Goal: Task Accomplishment & Management: Use online tool/utility

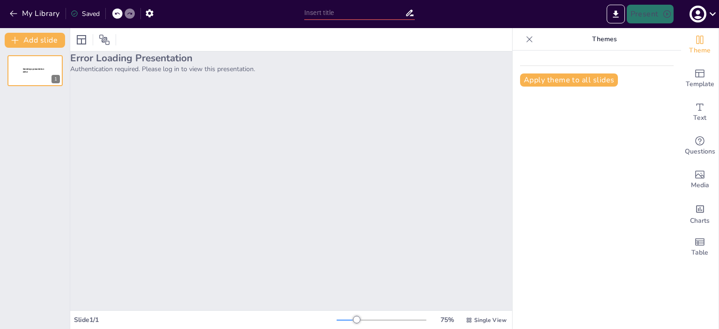
click at [427, 100] on div "Error Loading Presentation Authentication required. Please log in to view this …" at bounding box center [291, 181] width 442 height 259
click at [713, 11] on icon at bounding box center [713, 13] width 13 height 13
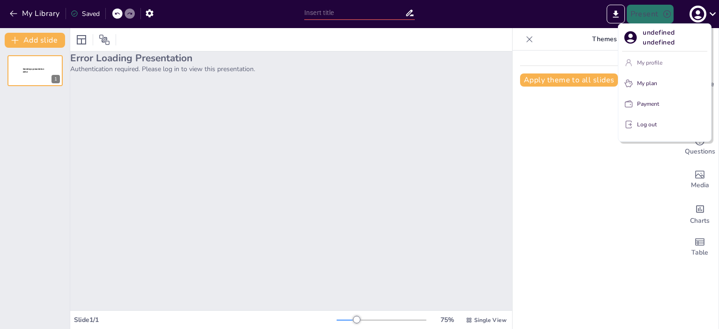
click at [650, 61] on p "My profile" at bounding box center [649, 63] width 25 height 8
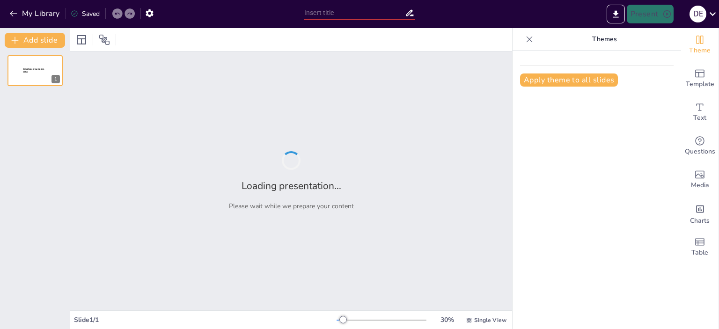
type input "El Perdón en la Familia: Un Camino hacia la Sanación y la Reconciliación"
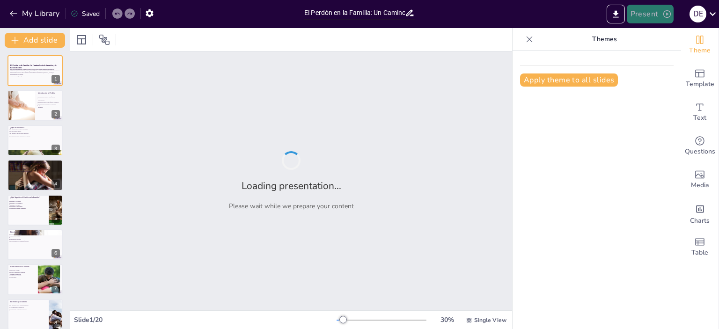
checkbox input "true"
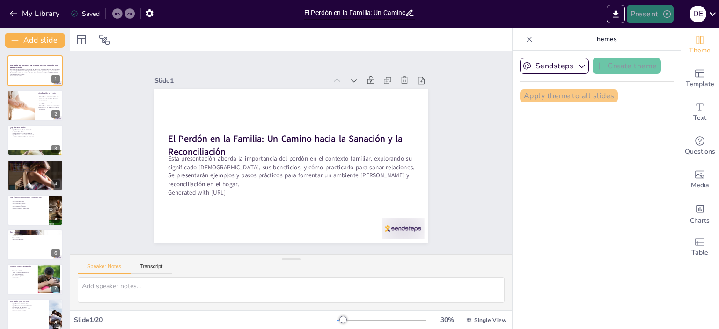
checkbox input "true"
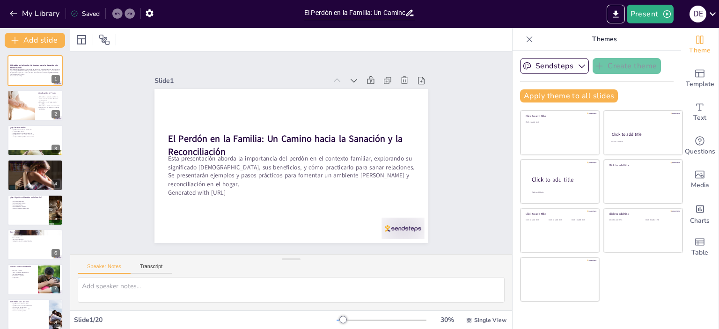
checkbox input "true"
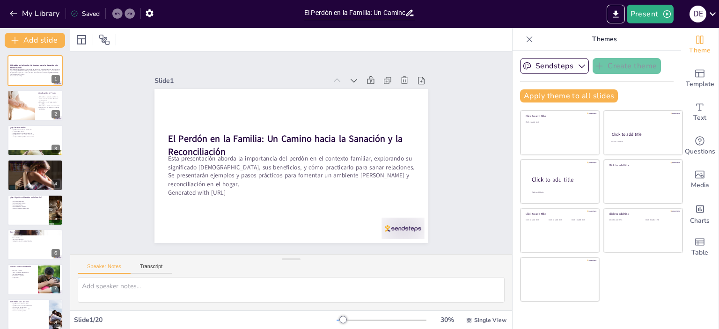
checkbox input "true"
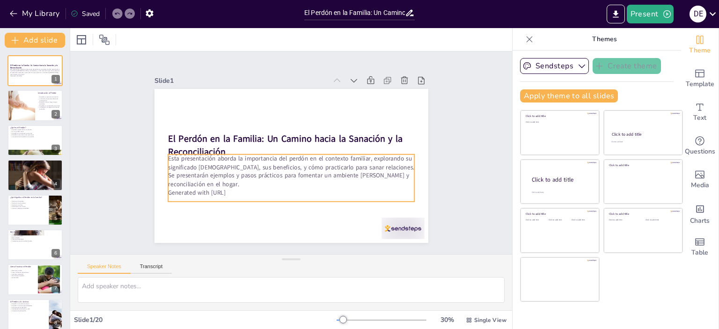
checkbox input "true"
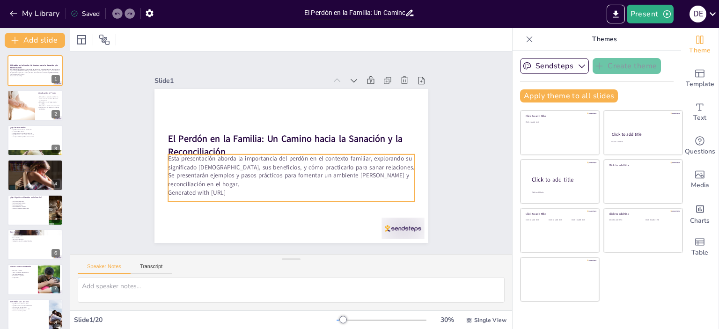
checkbox input "true"
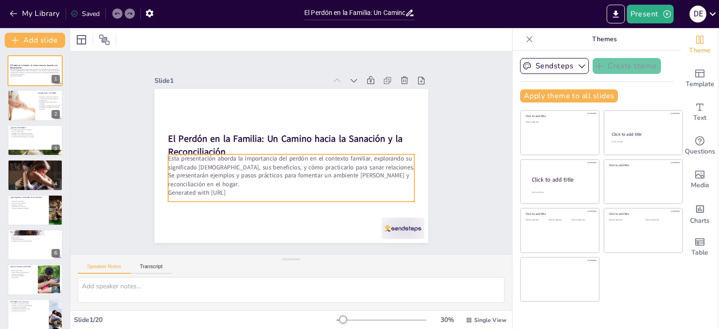
checkbox input "true"
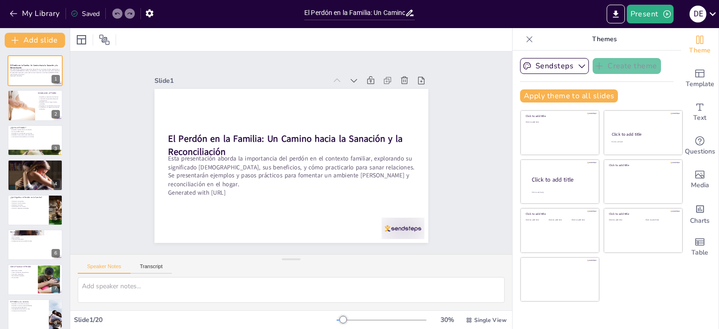
checkbox input "true"
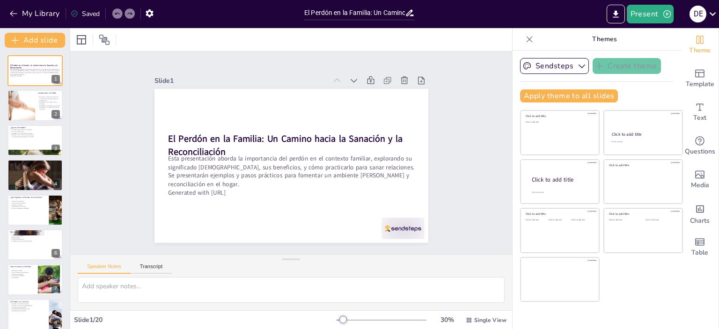
checkbox input "true"
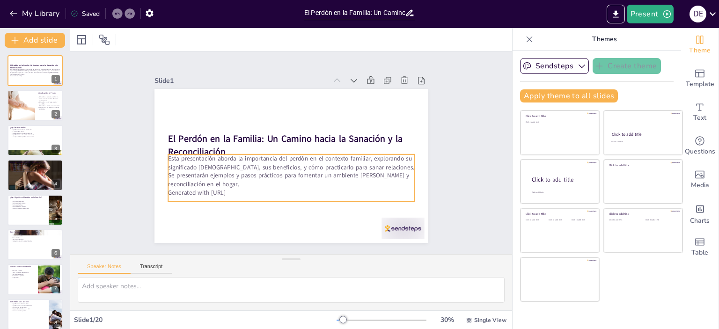
checkbox input "true"
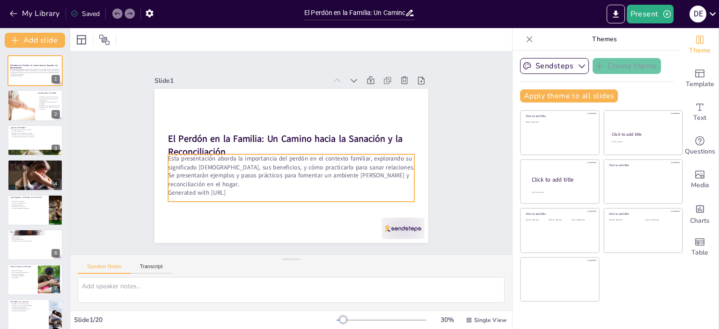
checkbox input "true"
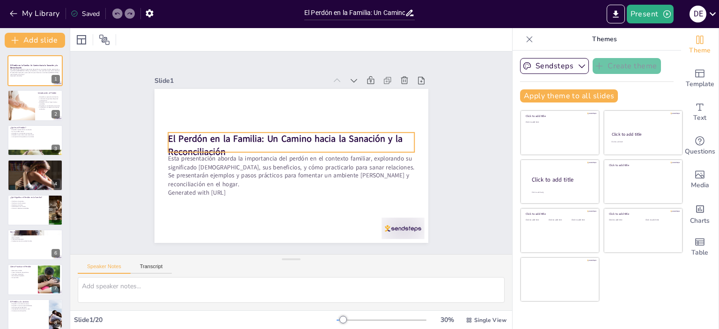
checkbox input "true"
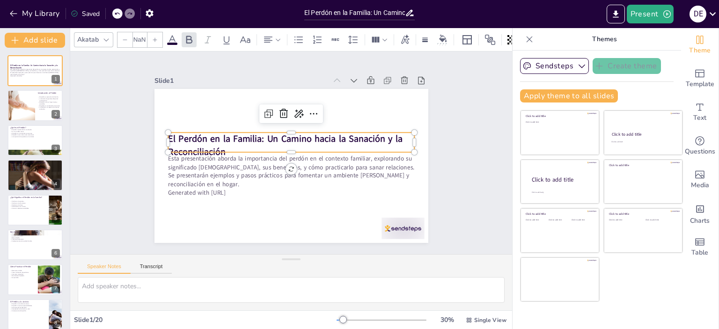
type input "48"
checkbox input "true"
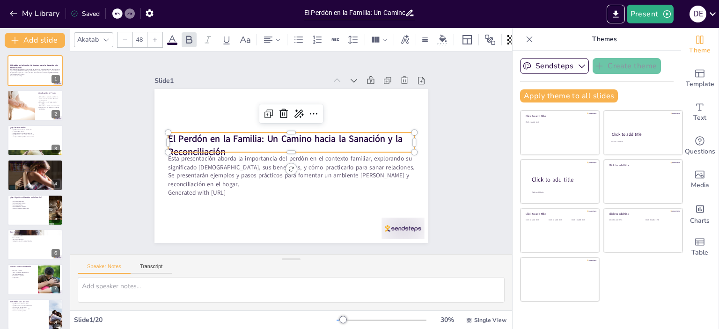
checkbox input "true"
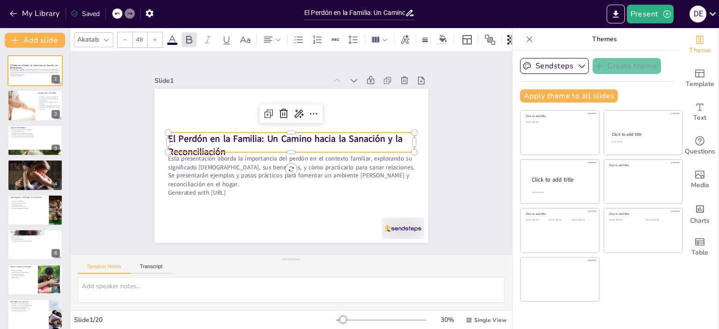
checkbox input "true"
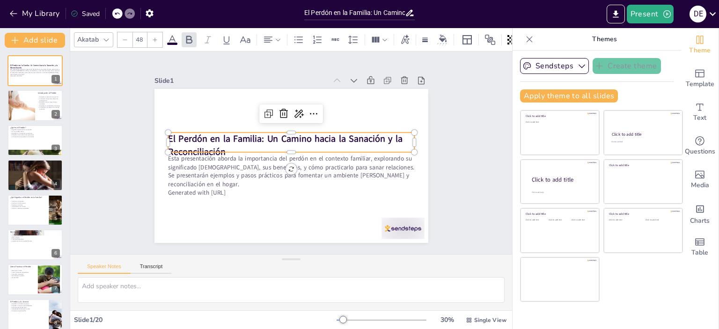
checkbox input "true"
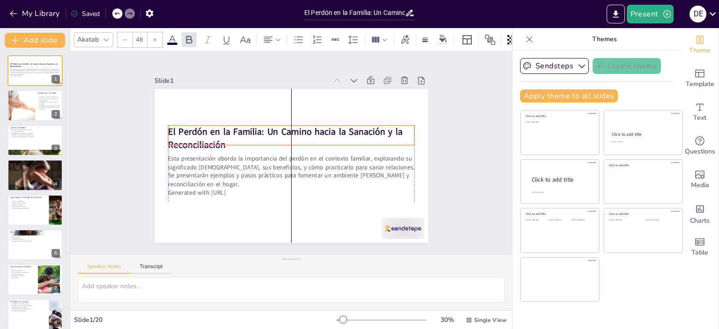
checkbox input "true"
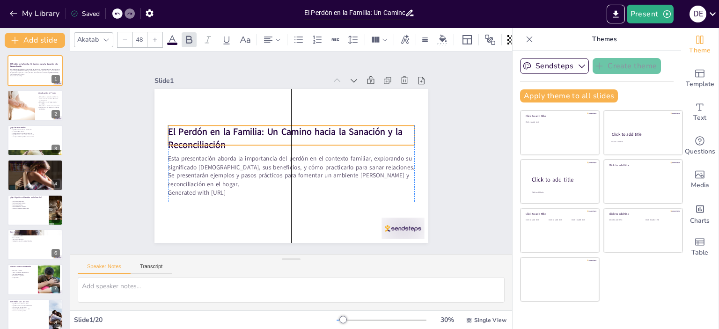
checkbox input "true"
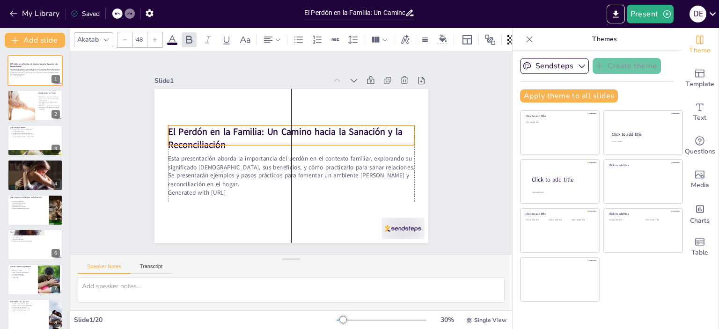
checkbox input "true"
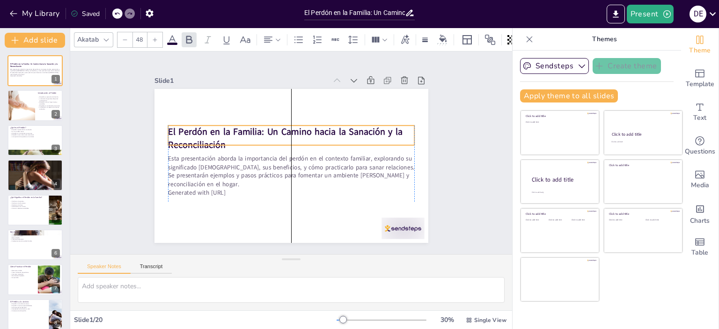
checkbox input "true"
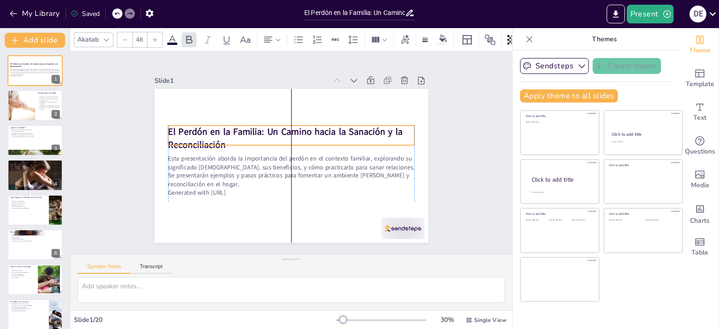
checkbox input "true"
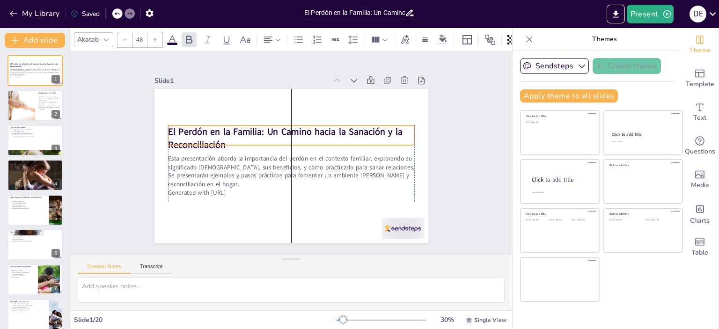
checkbox input "true"
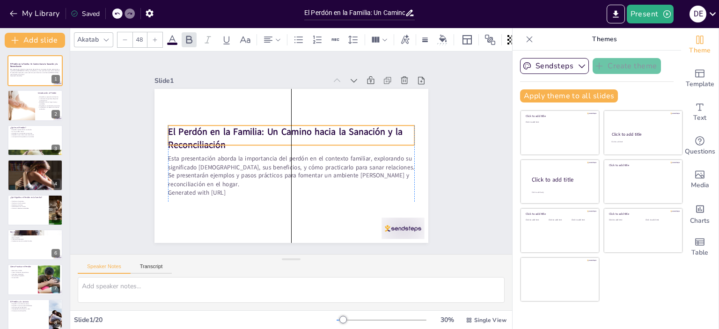
checkbox input "true"
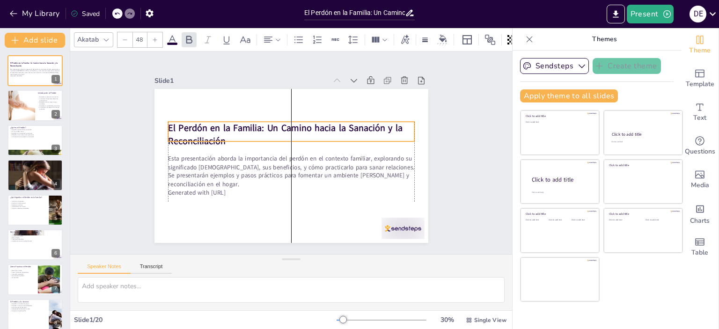
drag, startPoint x: 238, startPoint y: 138, endPoint x: 238, endPoint y: 127, distance: 10.8
click at [246, 127] on strong "El Perdón en la Familia: Un Camino hacia la Sanación y la Reconciliación" at bounding box center [305, 138] width 118 height 220
checkbox input "true"
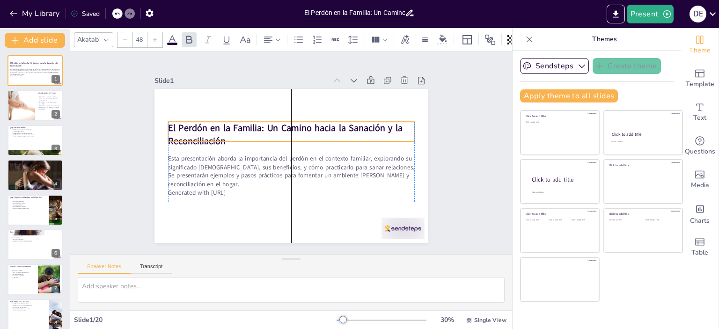
checkbox input "true"
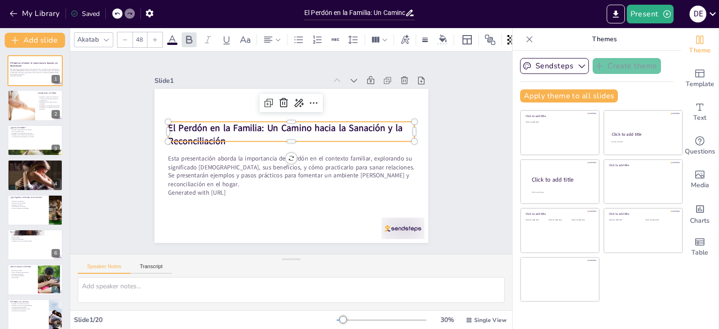
checkbox input "true"
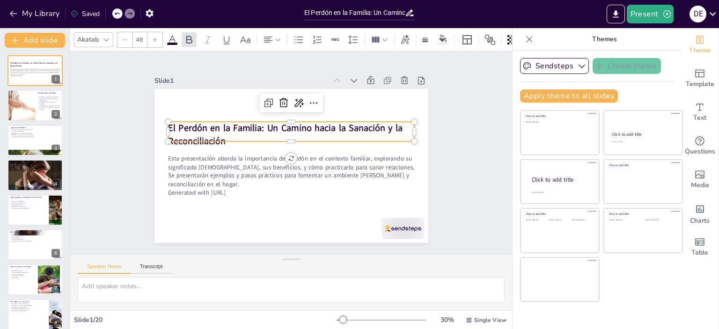
checkbox input "true"
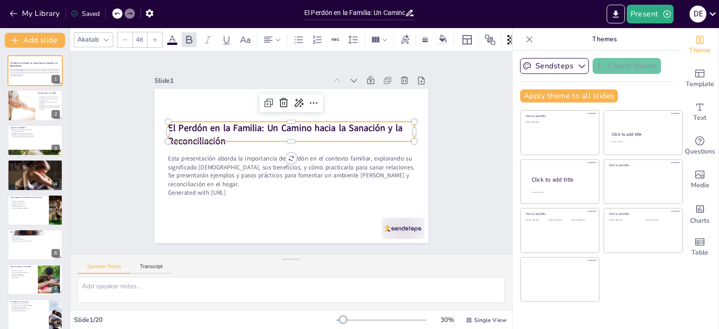
checkbox input "true"
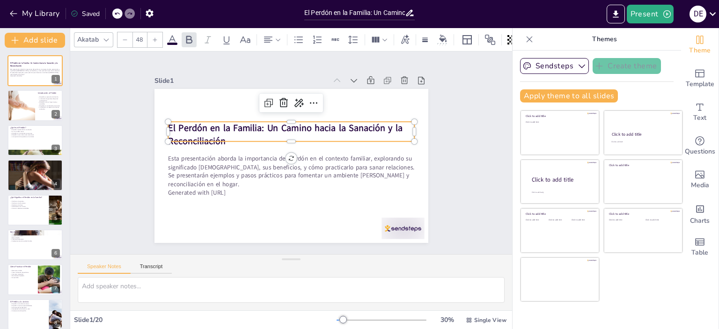
checkbox input "true"
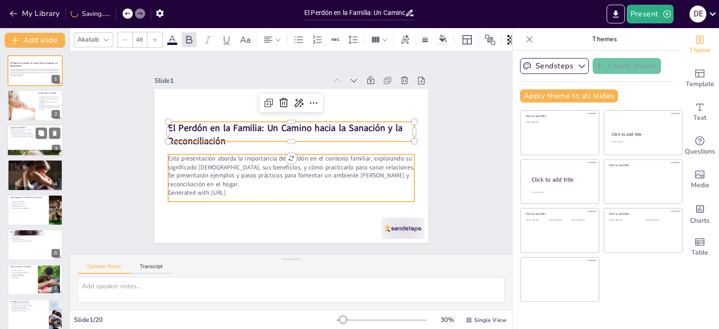
checkbox input "true"
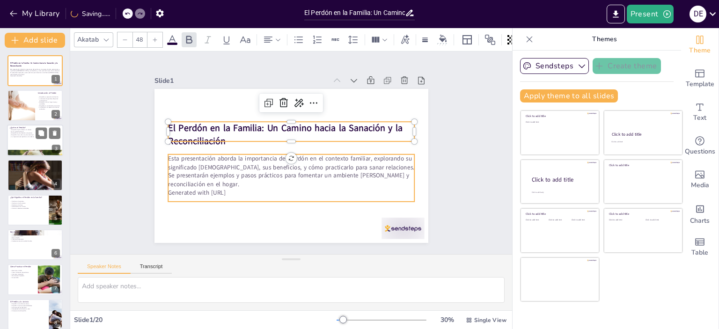
checkbox input "true"
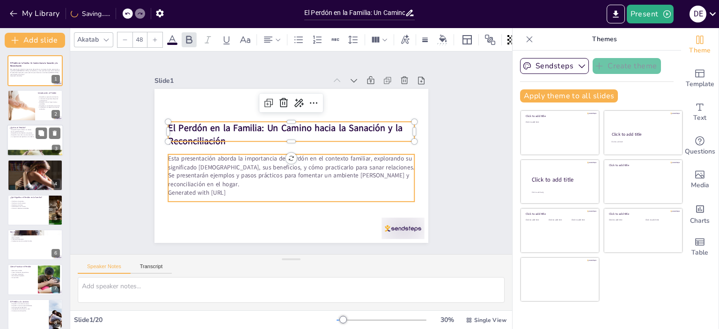
checkbox input "true"
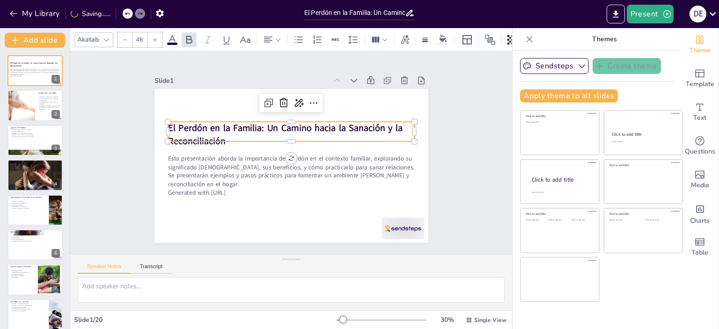
checkbox input "true"
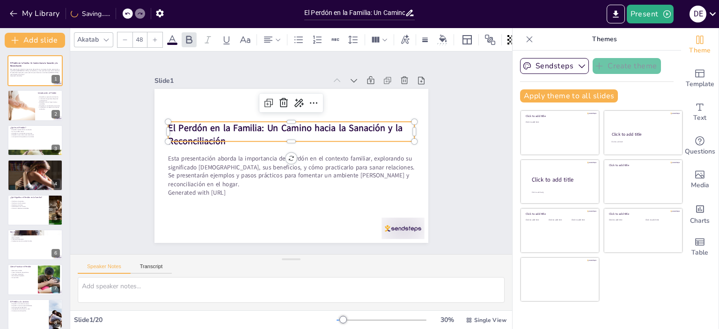
checkbox input "true"
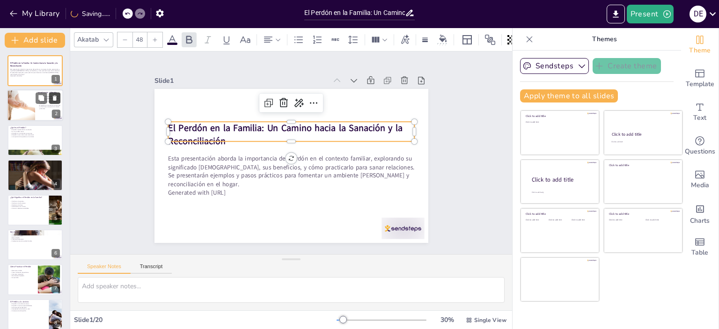
checkbox input "true"
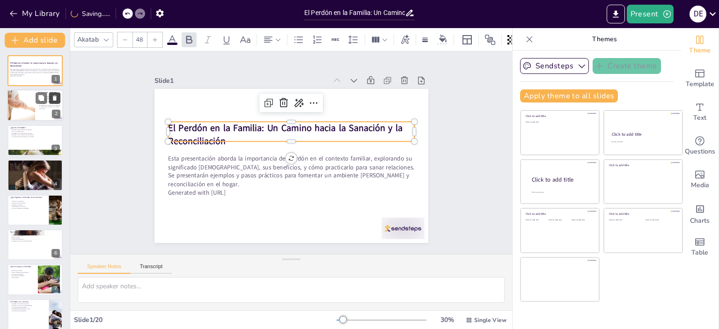
checkbox input "true"
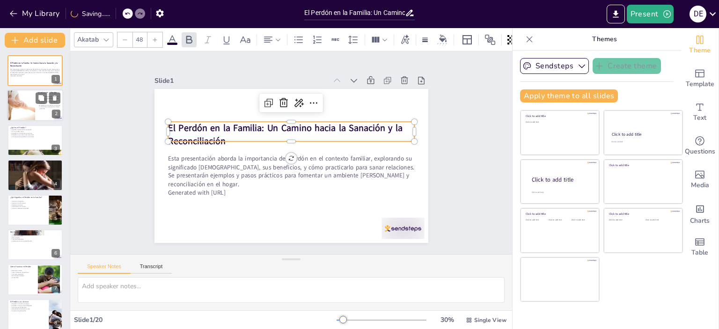
checkbox input "true"
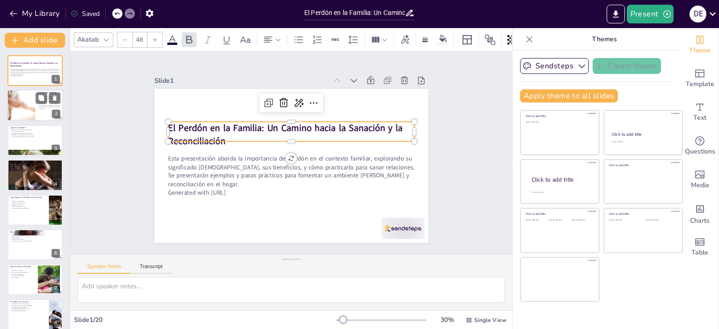
click at [26, 105] on div at bounding box center [21, 106] width 74 height 32
type textarea "El perdón es un elemento clave en la dinámica familiar. Sin él, las heridas pue…"
checkbox input "true"
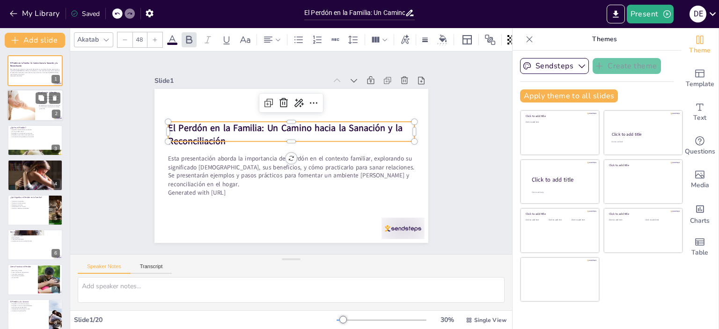
checkbox input "true"
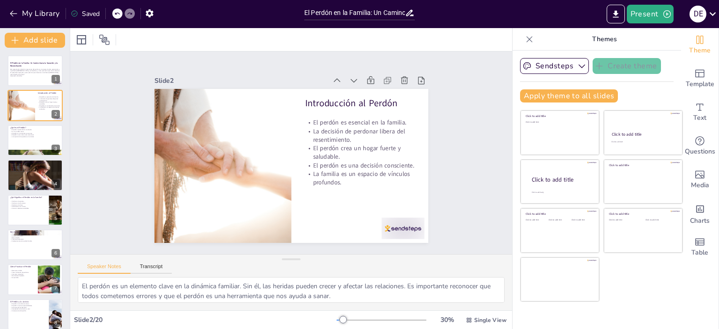
checkbox input "true"
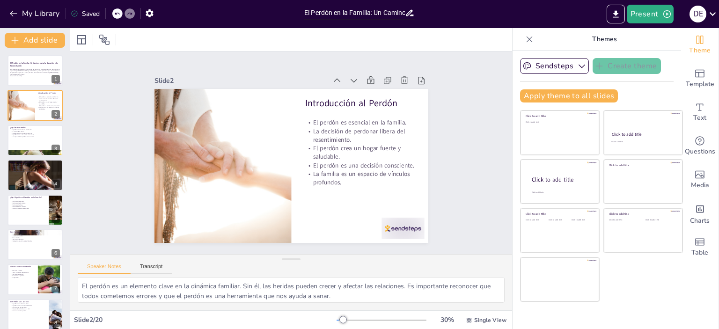
checkbox input "true"
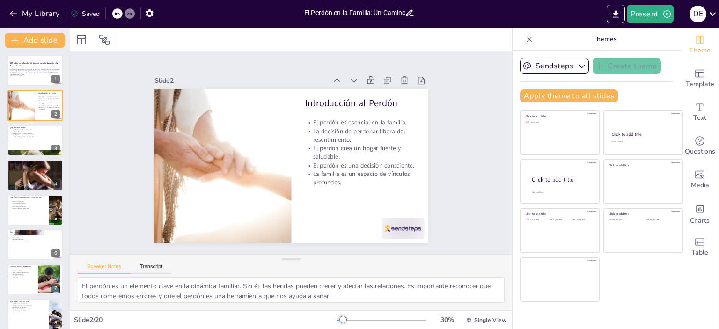
checkbox input "true"
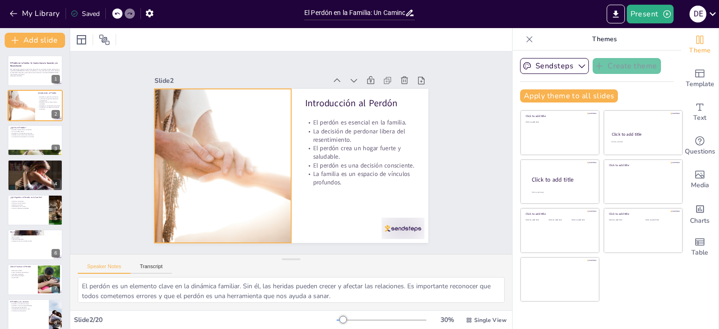
checkbox input "true"
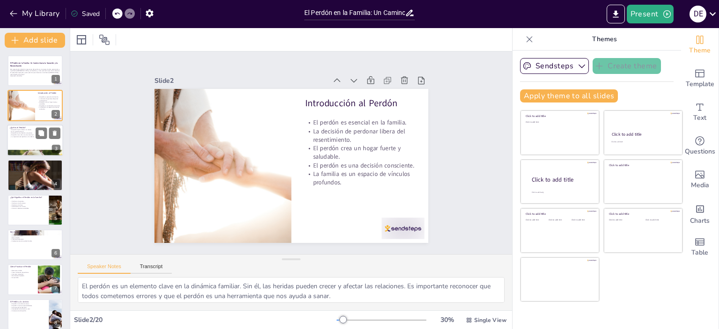
click at [27, 137] on p "La importancia de perdonar a los demás." at bounding box center [35, 137] width 51 height 2
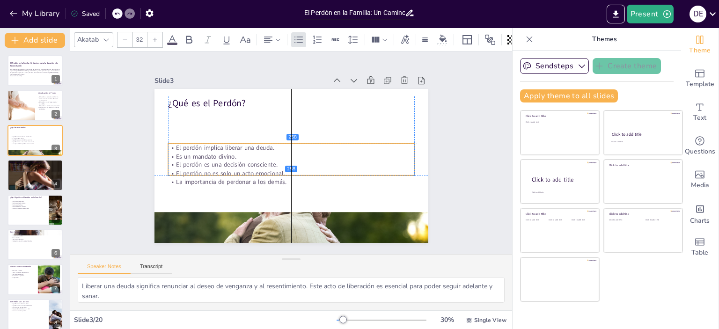
drag, startPoint x: 199, startPoint y: 118, endPoint x: 196, endPoint y: 147, distance: 28.7
click at [278, 155] on p "Es un mandato divino." at bounding box center [295, 153] width 34 height 246
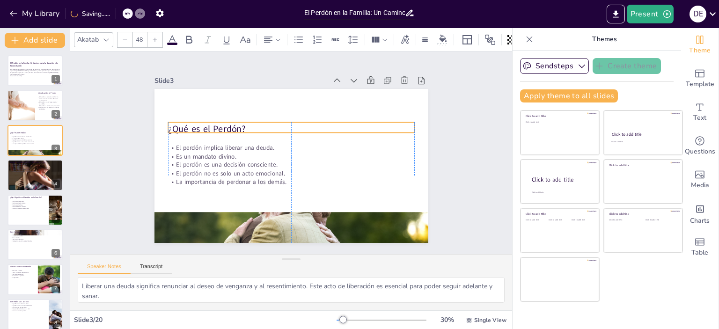
drag, startPoint x: 191, startPoint y: 103, endPoint x: 193, endPoint y: 128, distance: 25.8
click at [296, 128] on p "¿Qué es el Perdón?" at bounding box center [315, 150] width 38 height 246
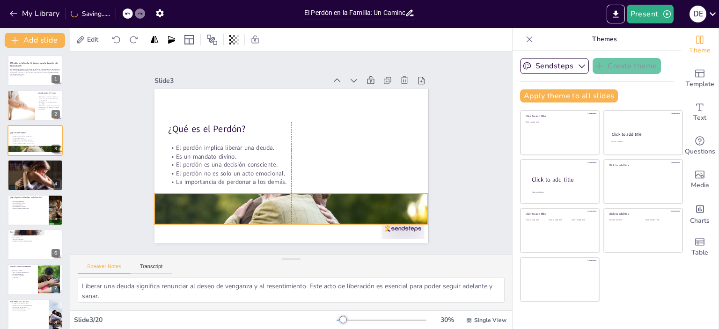
drag, startPoint x: 307, startPoint y: 222, endPoint x: 307, endPoint y: 204, distance: 18.7
click at [307, 188] on div at bounding box center [297, 97] width 288 height 182
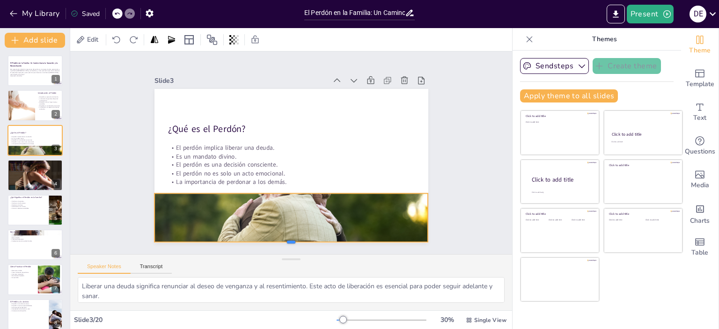
drag, startPoint x: 285, startPoint y: 221, endPoint x: 284, endPoint y: 237, distance: 16.0
click at [217, 238] on div at bounding box center [199, 143] width 36 height 273
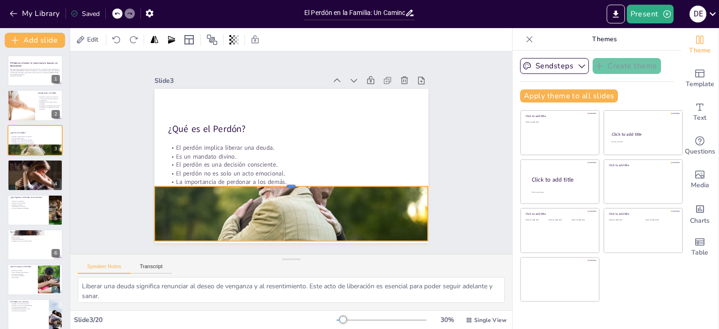
drag, startPoint x: 283, startPoint y: 188, endPoint x: 285, endPoint y: 181, distance: 7.3
click at [285, 181] on div at bounding box center [276, 126] width 241 height 143
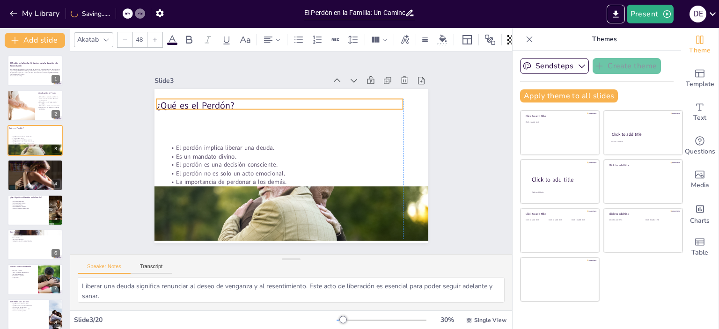
drag, startPoint x: 220, startPoint y: 123, endPoint x: 209, endPoint y: 100, distance: 26.0
click at [320, 100] on p "¿Qué es el Perdón?" at bounding box center [339, 146] width 38 height 246
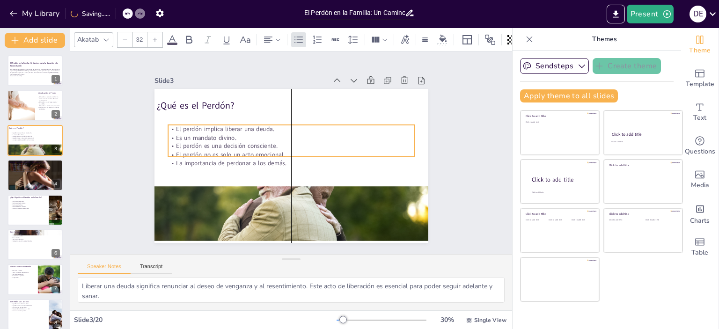
drag, startPoint x: 221, startPoint y: 164, endPoint x: 222, endPoint y: 145, distance: 18.8
click at [222, 145] on p "El perdón es una decisión consciente." at bounding box center [297, 149] width 152 height 205
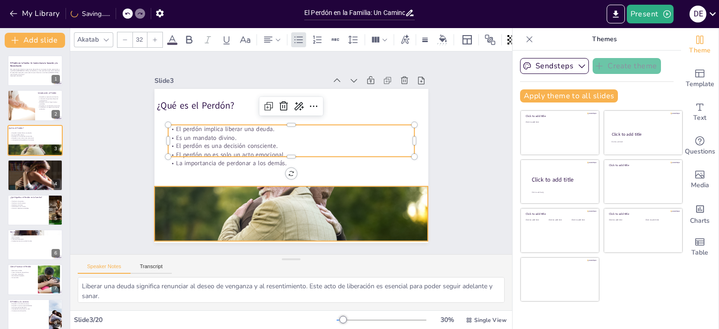
click at [288, 189] on div at bounding box center [347, 153] width 154 height 274
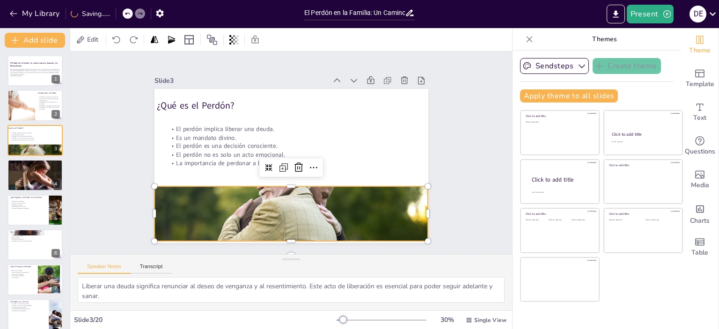
click at [284, 183] on div at bounding box center [268, 204] width 313 height 252
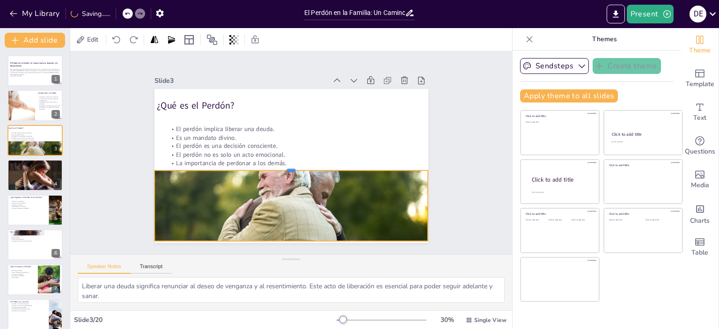
drag, startPoint x: 284, startPoint y: 181, endPoint x: 289, endPoint y: 165, distance: 16.7
click at [289, 165] on div at bounding box center [278, 148] width 92 height 263
click at [31, 168] on p "Ejemplo del hijo [PERSON_NAME]." at bounding box center [35, 168] width 51 height 2
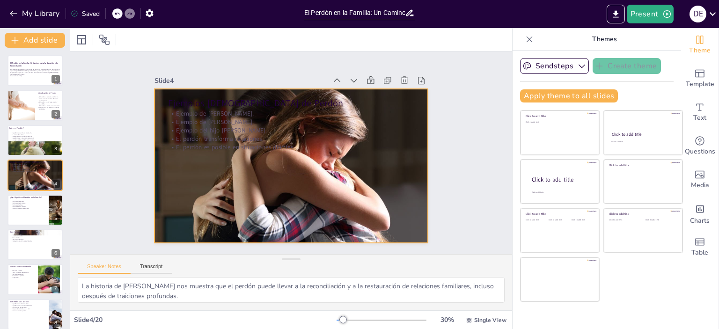
click at [251, 192] on div at bounding box center [303, 158] width 278 height 325
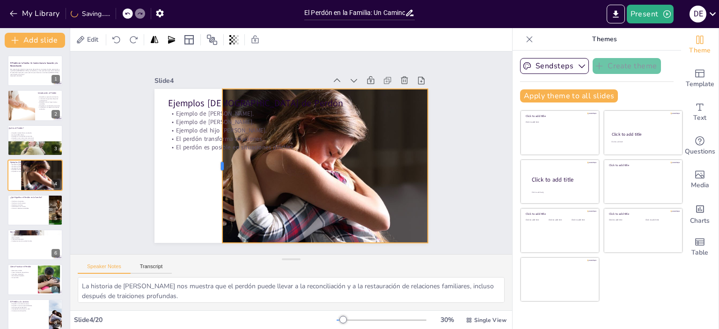
drag, startPoint x: 147, startPoint y: 163, endPoint x: 215, endPoint y: 153, distance: 68.7
click at [282, 153] on div at bounding box center [336, 94] width 109 height 119
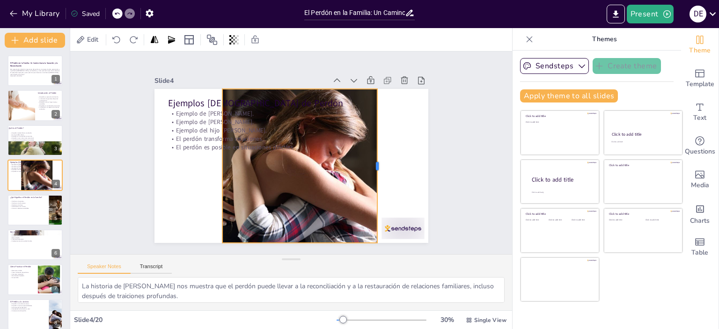
drag, startPoint x: 421, startPoint y: 161, endPoint x: 348, endPoint y: 169, distance: 74.0
click at [355, 167] on div "Ejemplos [DEMOGRAPHIC_DATA] de Perdón Ejemplo de [PERSON_NAME]. Ejemplo de [PER…" at bounding box center [278, 153] width 154 height 274
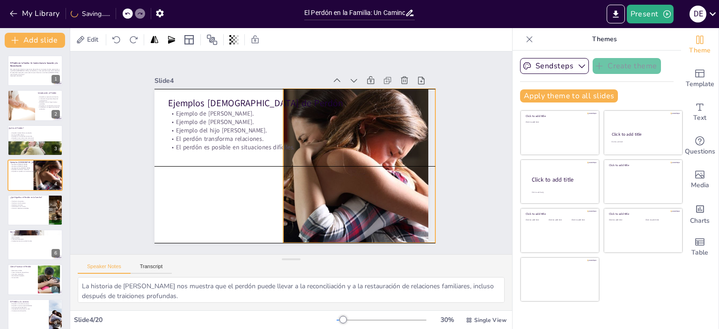
drag, startPoint x: 333, startPoint y: 174, endPoint x: 394, endPoint y: 174, distance: 60.9
click at [377, 174] on div at bounding box center [272, 212] width 210 height 291
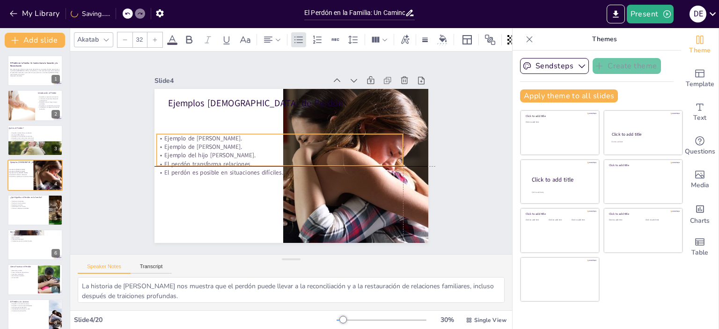
drag, startPoint x: 235, startPoint y: 136, endPoint x: 221, endPoint y: 157, distance: 25.5
click at [235, 157] on p "El perdón transforma relaciones." at bounding box center [277, 145] width 84 height 237
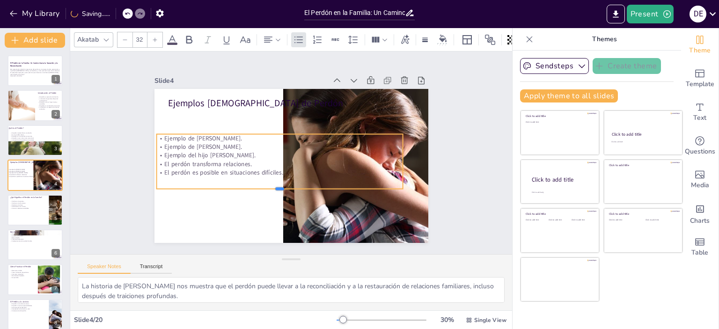
drag, startPoint x: 275, startPoint y: 164, endPoint x: 274, endPoint y: 187, distance: 23.0
click at [274, 187] on div at bounding box center [256, 129] width 83 height 237
drag, startPoint x: 397, startPoint y: 157, endPoint x: 274, endPoint y: 168, distance: 122.7
click at [274, 161] on div at bounding box center [281, 149] width 54 height 24
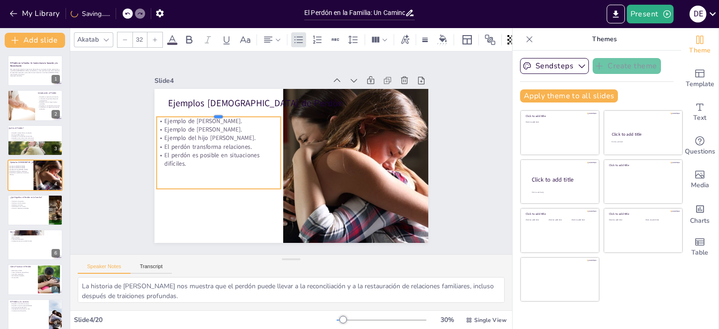
drag, startPoint x: 212, startPoint y: 129, endPoint x: 211, endPoint y: 112, distance: 17.3
click at [211, 112] on div at bounding box center [218, 113] width 124 height 7
drag, startPoint x: 214, startPoint y: 187, endPoint x: 214, endPoint y: 197, distance: 10.3
click at [214, 197] on div at bounding box center [209, 186] width 123 height 33
drag, startPoint x: 190, startPoint y: 161, endPoint x: 195, endPoint y: 160, distance: 4.8
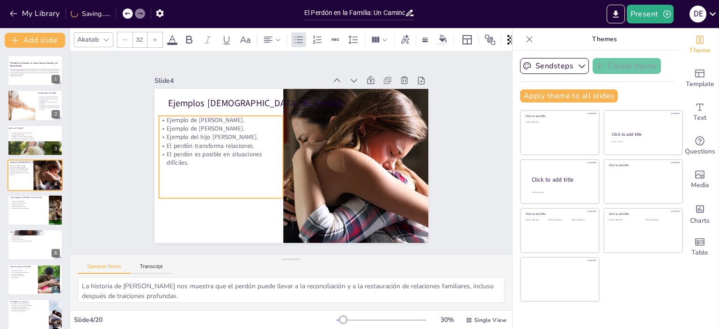
click at [299, 155] on p "El perdón es posible en situaciones difíciles." at bounding box center [361, 147] width 124 height 17
click at [275, 131] on p "Ejemplo del hijo [PERSON_NAME]." at bounding box center [292, 80] width 34 height 123
click at [305, 131] on p "Ejemplo del hijo [PERSON_NAME]." at bounding box center [349, 111] width 89 height 98
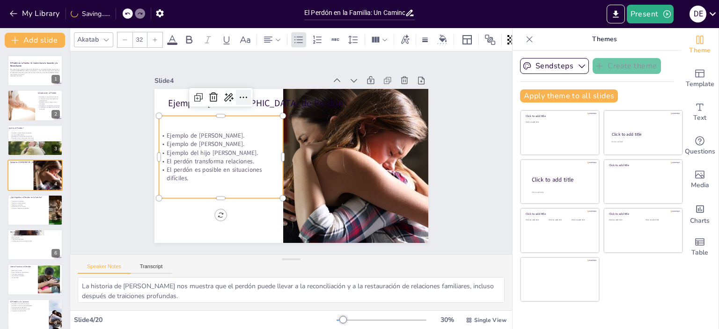
click at [277, 88] on icon at bounding box center [285, 80] width 16 height 16
click at [156, 37] on icon at bounding box center [155, 40] width 6 height 6
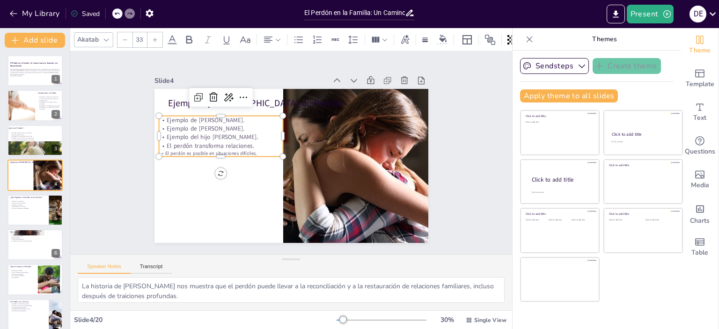
click at [156, 37] on icon at bounding box center [155, 40] width 6 height 6
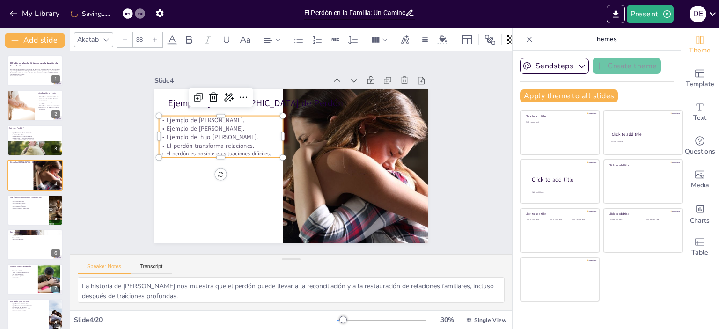
click at [156, 37] on icon at bounding box center [155, 40] width 6 height 6
click at [309, 133] on p "Ejemplo del hijo [PERSON_NAME]." at bounding box center [338, 96] width 58 height 117
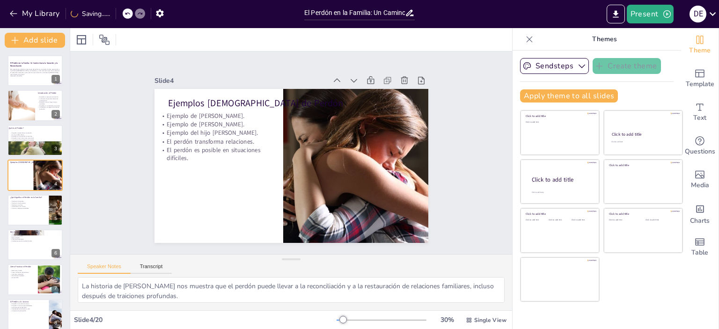
click at [207, 142] on p "El perdón transforma relaciones." at bounding box center [236, 107] width 112 height 69
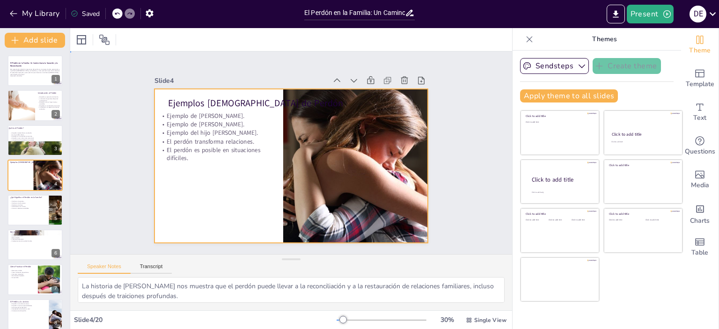
click at [236, 207] on div at bounding box center [303, 157] width 231 height 308
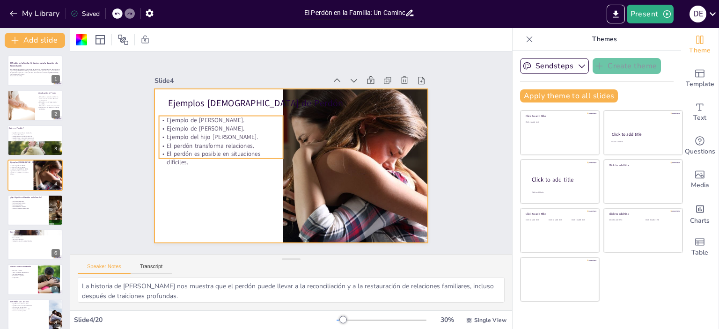
click at [219, 114] on p "Ejemplo de [PERSON_NAME]." at bounding box center [253, 85] width 105 height 80
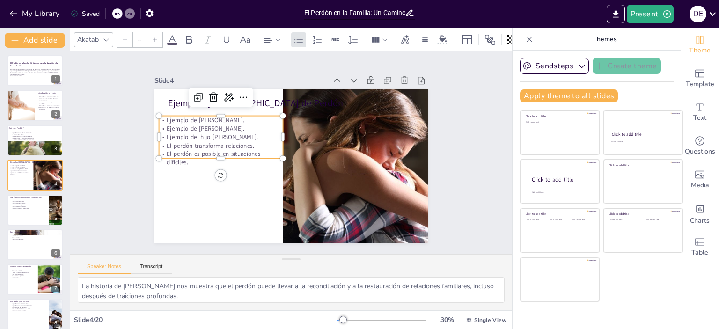
click at [153, 32] on div at bounding box center [155, 39] width 15 height 15
click at [154, 32] on div at bounding box center [155, 39] width 15 height 15
click at [126, 10] on div at bounding box center [128, 13] width 10 height 10
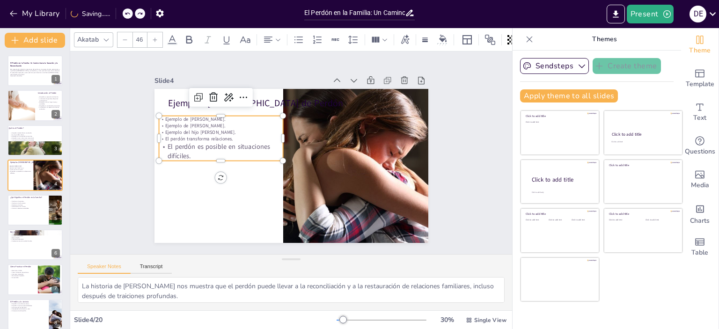
click at [126, 10] on div at bounding box center [128, 13] width 10 height 10
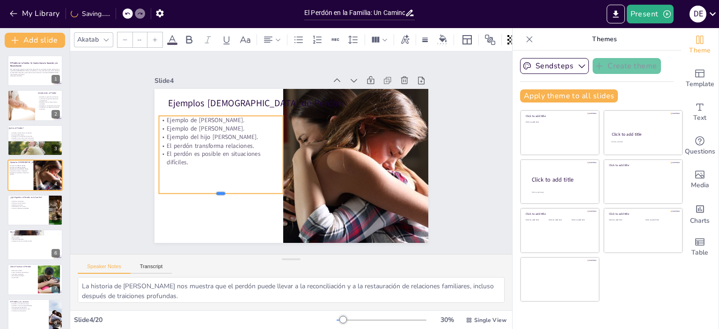
drag, startPoint x: 212, startPoint y: 155, endPoint x: 215, endPoint y: 191, distance: 35.3
click at [329, 191] on div at bounding box center [368, 183] width 79 height 105
drag, startPoint x: 276, startPoint y: 150, endPoint x: 266, endPoint y: 153, distance: 10.7
click at [266, 153] on div at bounding box center [289, 167] width 76 height 31
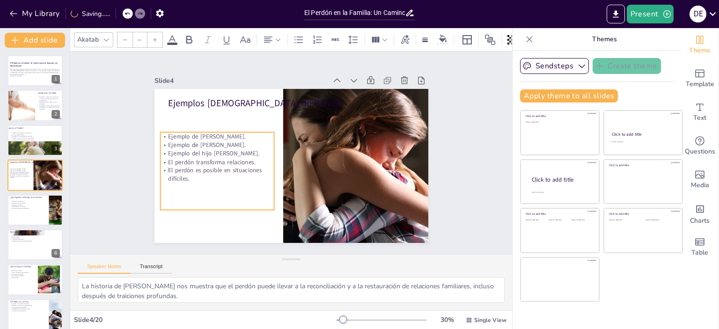
drag, startPoint x: 217, startPoint y: 133, endPoint x: 219, endPoint y: 149, distance: 16.9
click at [303, 127] on span "Ejemplo del hijo [PERSON_NAME]." at bounding box center [329, 85] width 53 height 83
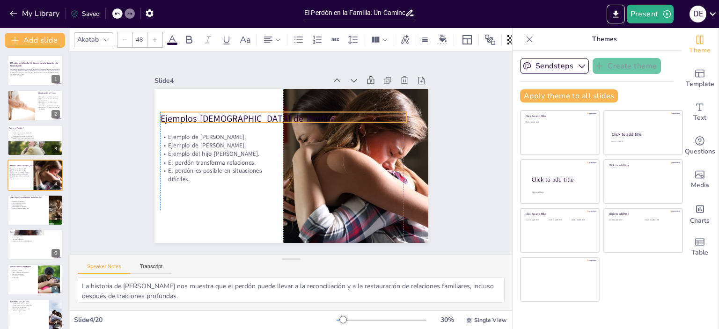
drag, startPoint x: 225, startPoint y: 96, endPoint x: 215, endPoint y: 112, distance: 18.1
click at [264, 112] on p "Ejemplos [DEMOGRAPHIC_DATA] de Perdón" at bounding box center [320, 131] width 112 height 230
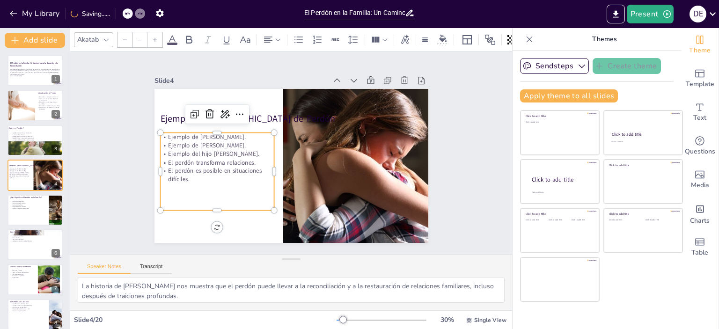
click at [222, 180] on div "Ejemplo de [PERSON_NAME]. Ejemplo de [PERSON_NAME]. Ejemplo del hijo [PERSON_NA…" at bounding box center [223, 117] width 137 height 134
drag, startPoint x: 210, startPoint y: 207, endPoint x: 209, endPoint y: 186, distance: 21.5
click at [234, 140] on div at bounding box center [243, 83] width 19 height 114
click at [43, 209] on div at bounding box center [35, 210] width 56 height 32
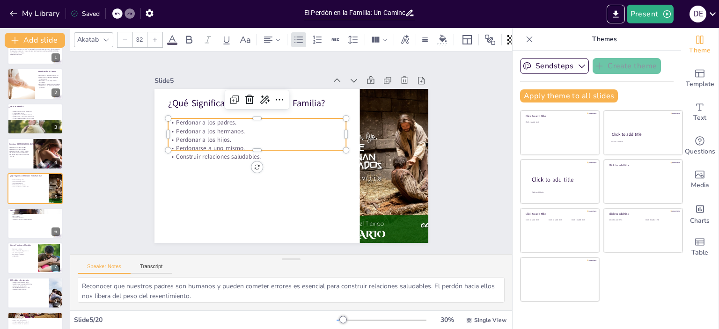
click at [221, 142] on p "Perdonarse a uno mismo." at bounding box center [266, 129] width 149 height 111
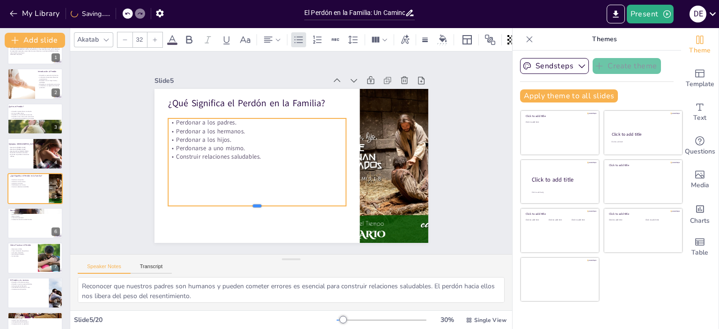
drag, startPoint x: 251, startPoint y: 148, endPoint x: 287, endPoint y: 168, distance: 41.5
click at [249, 204] on div at bounding box center [227, 172] width 137 height 125
drag, startPoint x: 339, startPoint y: 159, endPoint x: 264, endPoint y: 166, distance: 75.3
click at [264, 163] on div at bounding box center [276, 141] width 84 height 43
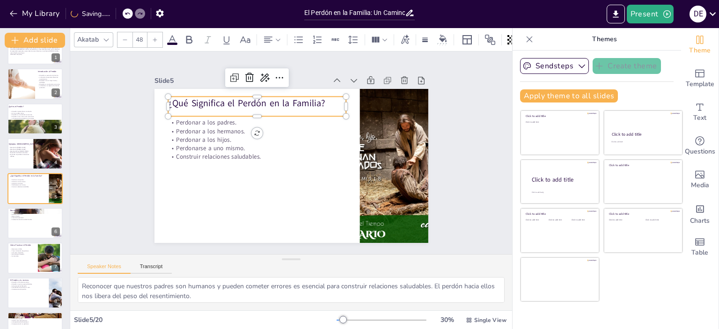
click at [260, 99] on p "¿Qué Significa el Perdón en la Familia?" at bounding box center [305, 94] width 129 height 141
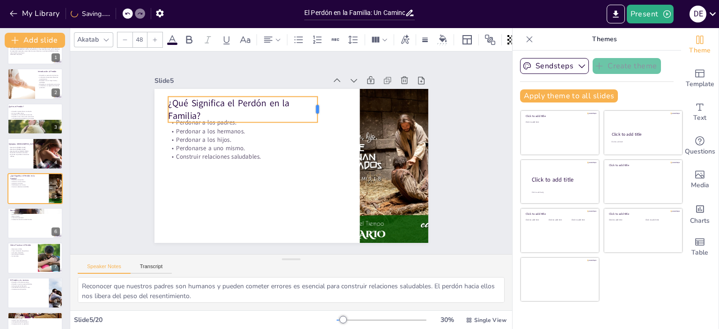
drag, startPoint x: 339, startPoint y: 103, endPoint x: 310, endPoint y: 104, distance: 28.6
click at [331, 123] on div at bounding box center [341, 135] width 21 height 25
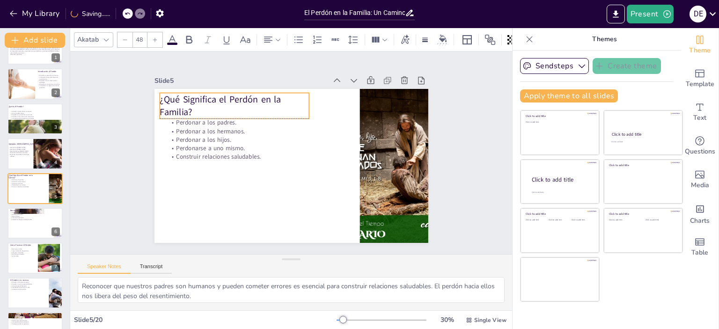
drag, startPoint x: 259, startPoint y: 106, endPoint x: 250, endPoint y: 104, distance: 9.1
click at [321, 104] on p "¿Qué Significa el Perdón en la Familia?" at bounding box center [349, 107] width 56 height 152
click at [279, 124] on div at bounding box center [187, 161] width 183 height 183
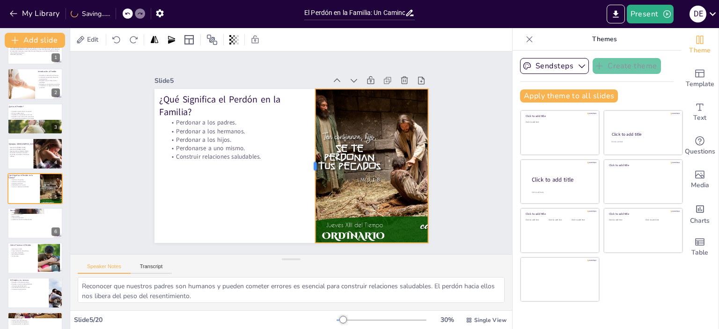
drag, startPoint x: 351, startPoint y: 160, endPoint x: 306, endPoint y: 160, distance: 44.5
click at [306, 160] on div at bounding box center [299, 175] width 96 height 129
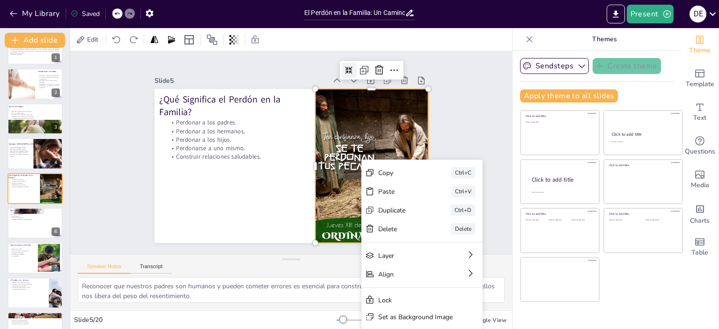
click at [379, 120] on div at bounding box center [389, 130] width 21 height 21
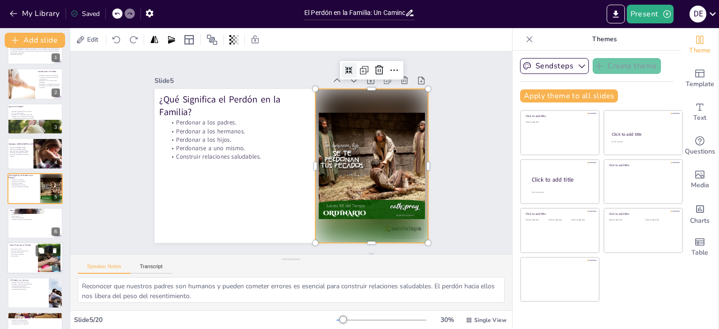
click at [43, 224] on div at bounding box center [34, 223] width 55 height 31
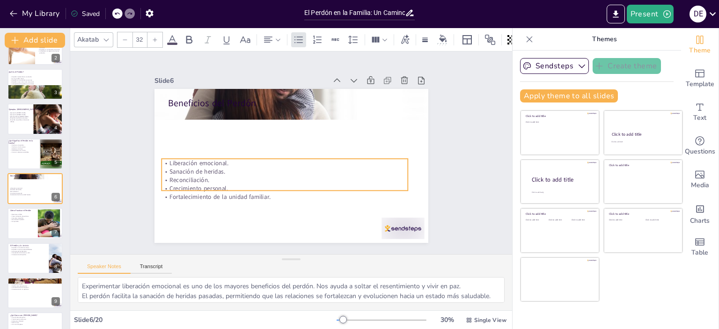
drag, startPoint x: 243, startPoint y: 124, endPoint x: 232, endPoint y: 166, distance: 43.5
click at [246, 174] on p "Reconciliación." at bounding box center [263, 149] width 34 height 246
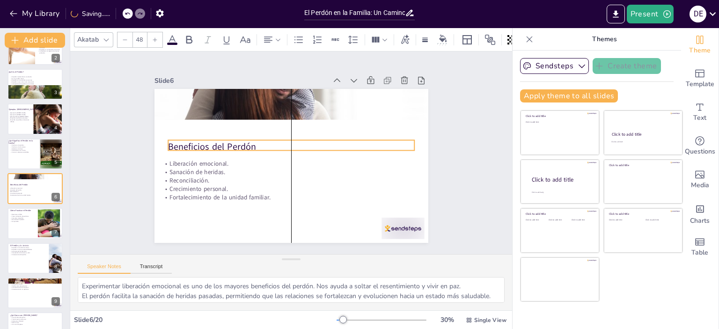
drag, startPoint x: 215, startPoint y: 99, endPoint x: 217, endPoint y: 143, distance: 43.6
click at [229, 143] on p "Beneficios del Perdón" at bounding box center [296, 150] width 134 height 220
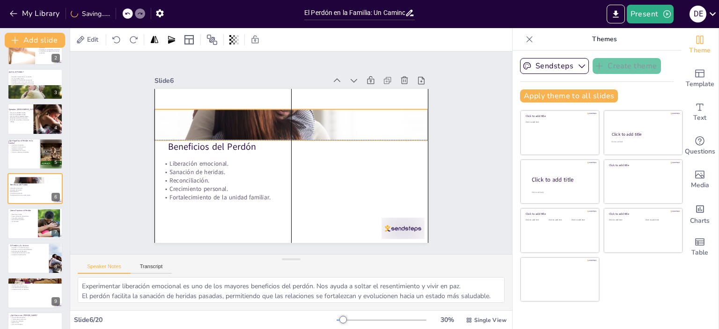
drag, startPoint x: 278, startPoint y: 103, endPoint x: 278, endPoint y: 120, distance: 17.3
click at [278, 120] on div at bounding box center [292, 124] width 274 height 155
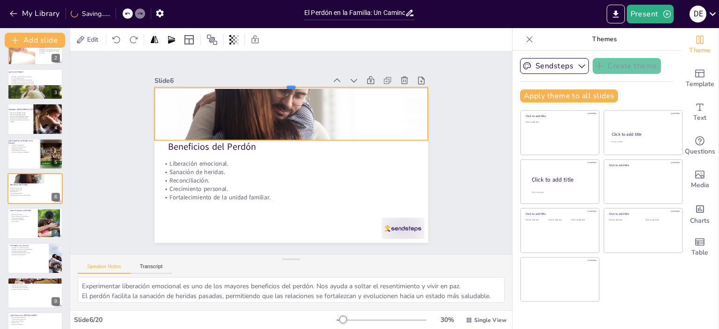
drag, startPoint x: 284, startPoint y: 104, endPoint x: 284, endPoint y: 82, distance: 22.0
click at [284, 82] on div at bounding box center [292, 83] width 274 height 7
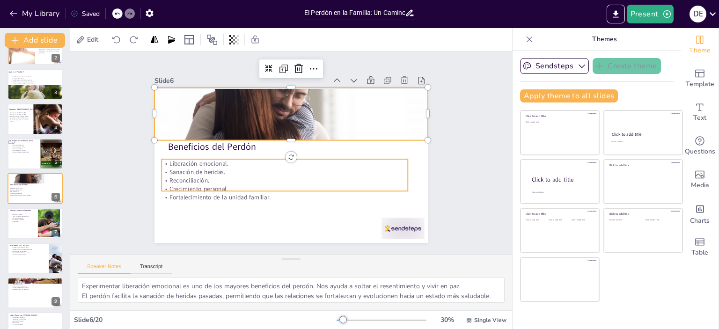
click at [331, 179] on p "Reconciliación." at bounding box center [283, 125] width 218 height 131
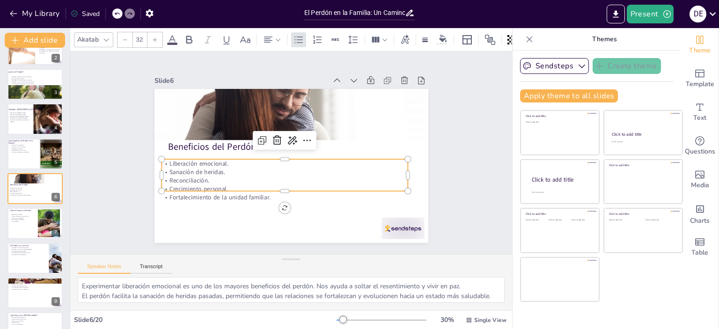
click at [313, 171] on p "Sanación de heridas." at bounding box center [271, 152] width 84 height 237
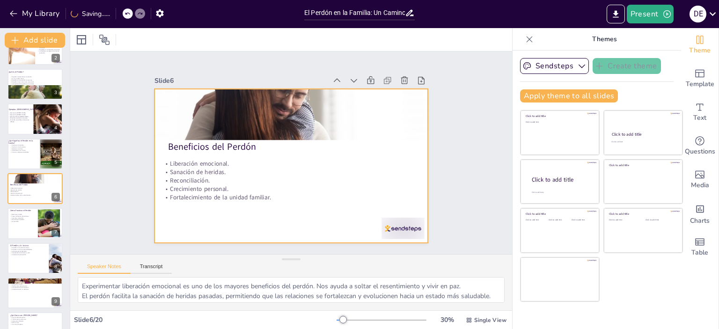
click at [339, 207] on div at bounding box center [283, 164] width 312 height 286
click at [153, 113] on icon at bounding box center [146, 119] width 13 height 13
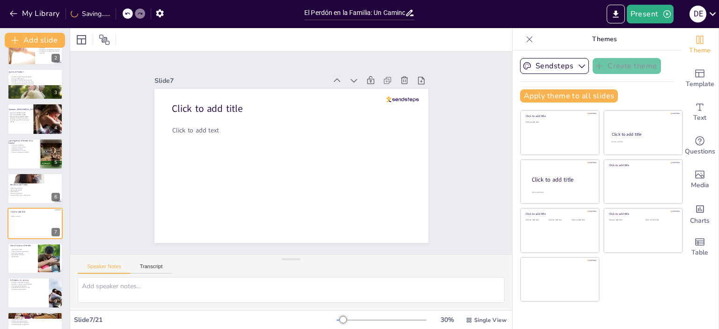
click at [126, 12] on icon at bounding box center [128, 14] width 6 height 6
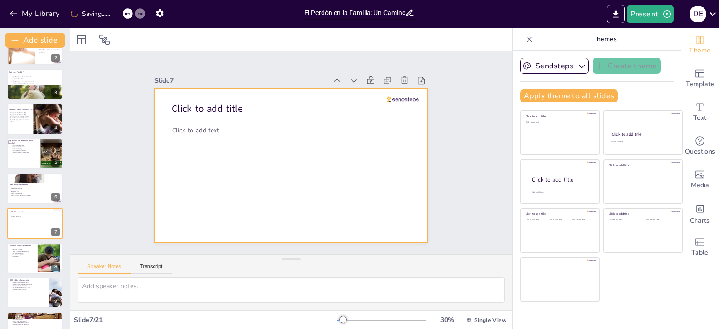
drag, startPoint x: 22, startPoint y: 228, endPoint x: 81, endPoint y: 229, distance: 58.1
click at [109, 234] on div "Slide 1 El Perdón en la Familia: Un Camino hacia la Sanación y la Reconciliació…" at bounding box center [291, 153] width 365 height 487
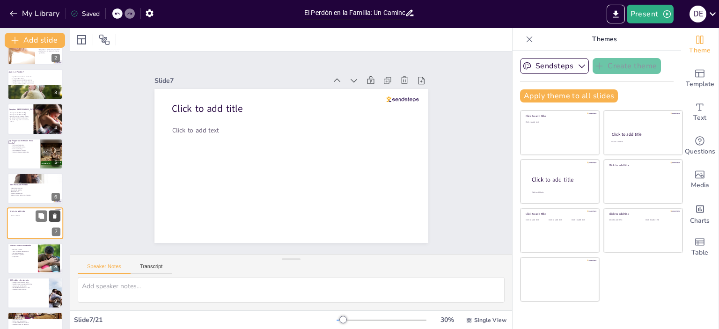
click at [58, 217] on button at bounding box center [54, 216] width 11 height 11
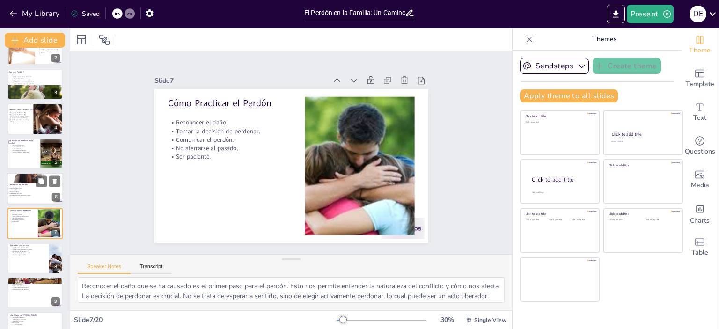
click at [26, 191] on p "Reconciliación." at bounding box center [33, 192] width 51 height 2
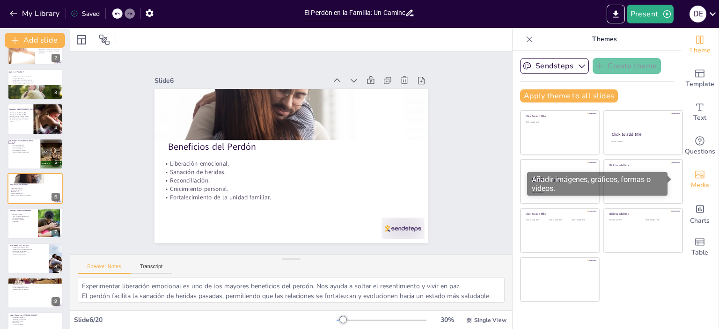
click at [691, 184] on span "Media" at bounding box center [700, 185] width 18 height 10
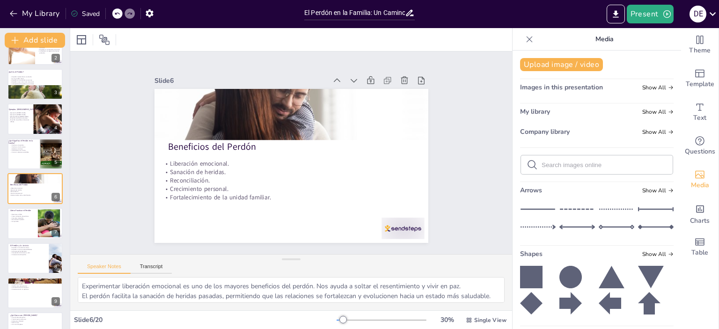
click at [573, 163] on input "text" at bounding box center [605, 165] width 126 height 7
paste input "[URL][DOMAIN_NAME][DOMAIN_NAME]"
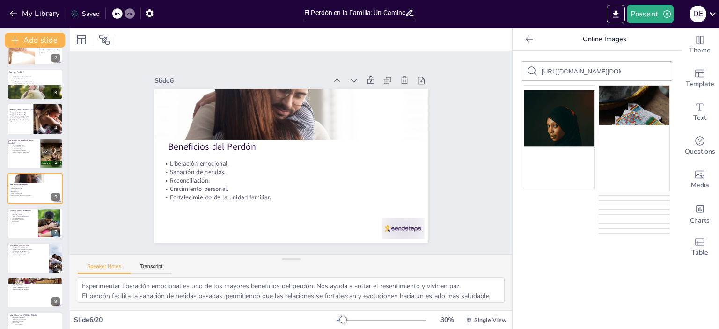
scroll to position [0, 0]
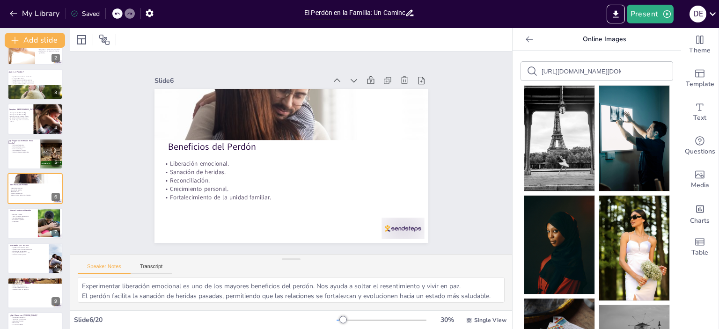
click at [629, 68] on div "[URL][DOMAIN_NAME][DOMAIN_NAME]" at bounding box center [597, 71] width 152 height 19
click at [605, 71] on input "[URL][DOMAIN_NAME][DOMAIN_NAME]" at bounding box center [581, 71] width 79 height 7
drag, startPoint x: 605, startPoint y: 71, endPoint x: 503, endPoint y: 76, distance: 102.2
click at [513, 76] on div "[URL][DOMAIN_NAME][DOMAIN_NAME] Pexels , by [PERSON_NAME] , by Ab_ [DOMAIN_NAME…" at bounding box center [597, 190] width 169 height 279
drag, startPoint x: 597, startPoint y: 71, endPoint x: 466, endPoint y: 64, distance: 130.8
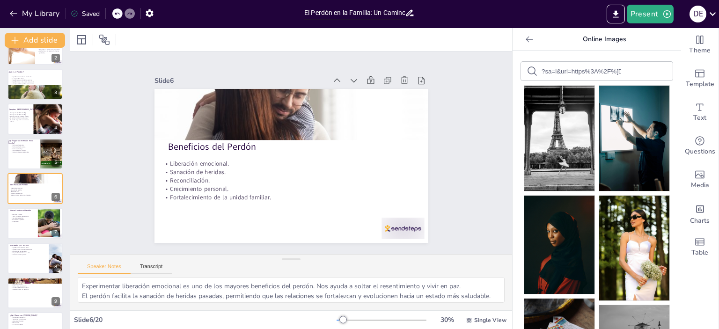
click at [481, 64] on div "Document fonts Akatab Recently used Akatab Mulish Popular fonts Lato Montserrat…" at bounding box center [359, 178] width 719 height 301
drag, startPoint x: 592, startPoint y: 69, endPoint x: 500, endPoint y: 69, distance: 92.3
click at [500, 69] on div "Document fonts Akatab Recently used Akatab Mulish Popular fonts Lato Montserrat…" at bounding box center [359, 178] width 719 height 301
drag, startPoint x: 590, startPoint y: 67, endPoint x: 526, endPoint y: 72, distance: 64.4
click at [523, 72] on div "sdeLaFeMx%2Fstatus%2F1278863620584157184&psig=AOvVaw1Kz6x6mOaJKg8LA3PzCqZY&ust=…" at bounding box center [597, 71] width 152 height 19
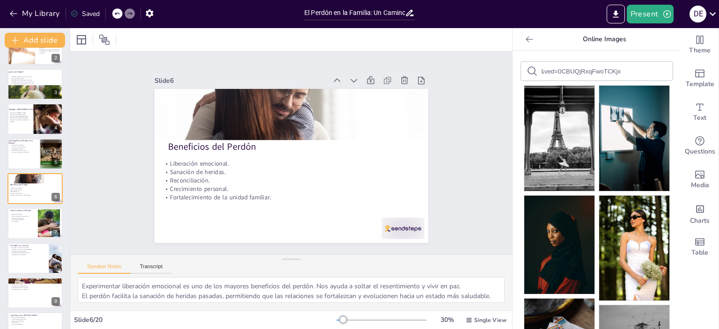
scroll to position [0, 551]
drag, startPoint x: 538, startPoint y: 72, endPoint x: 650, endPoint y: 72, distance: 112.4
click at [650, 72] on div "sdeLaFeMx%2Fstatus%2F1278863620584157184&psig=AOvVaw1Kz6x6mOaJKg8LA3PzCqZY&ust=…" at bounding box center [597, 71] width 152 height 19
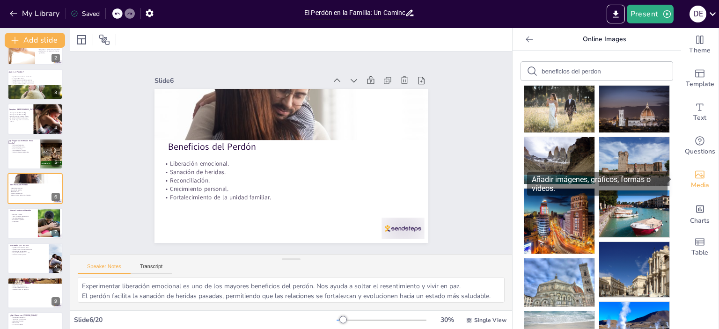
click at [695, 170] on icon "Add images, graphics, shapes or video" at bounding box center [700, 174] width 11 height 11
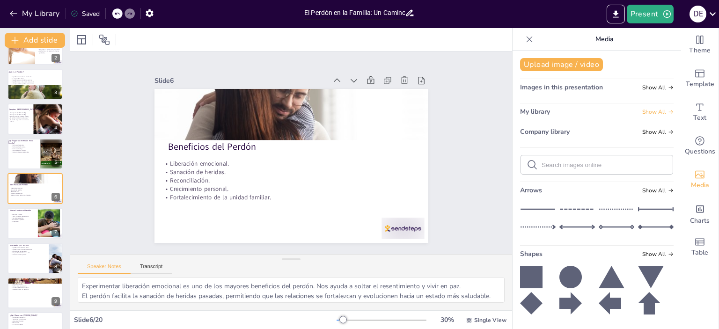
click at [651, 111] on span "Show All" at bounding box center [658, 112] width 31 height 7
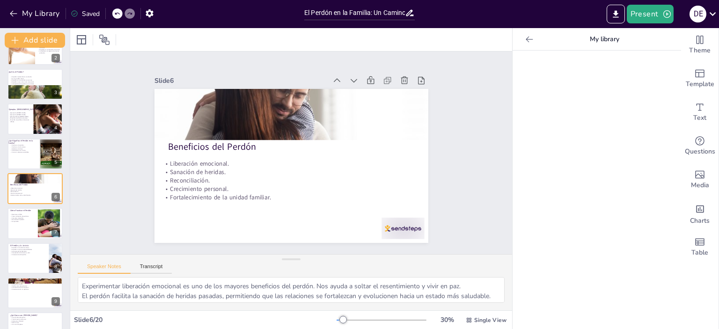
click at [468, 182] on div "Slide 1 El Perdón en la Familia: Un Camino hacia la Sanación y la Reconciliació…" at bounding box center [291, 152] width 487 height 365
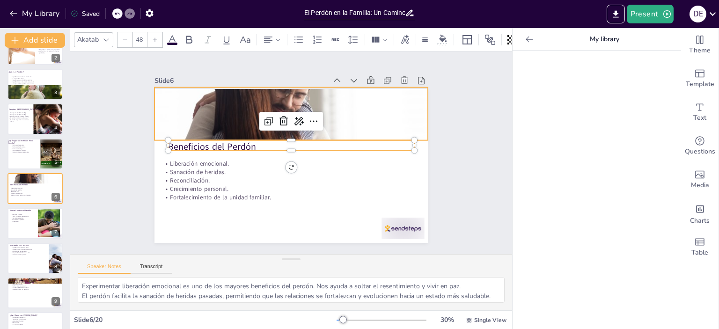
click at [342, 135] on div at bounding box center [309, 174] width 307 height 298
click at [342, 126] on div at bounding box center [274, 176] width 312 height 286
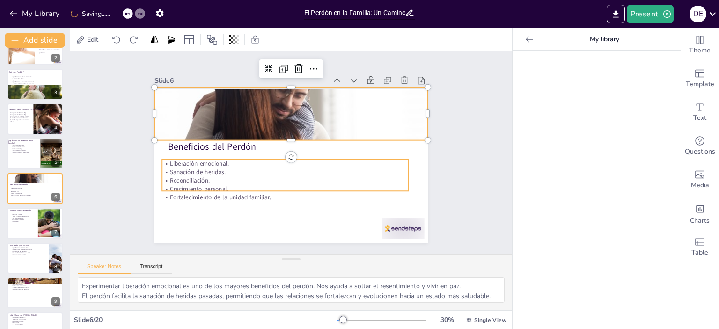
click at [361, 158] on p "Liberación emocional." at bounding box center [292, 141] width 229 height 108
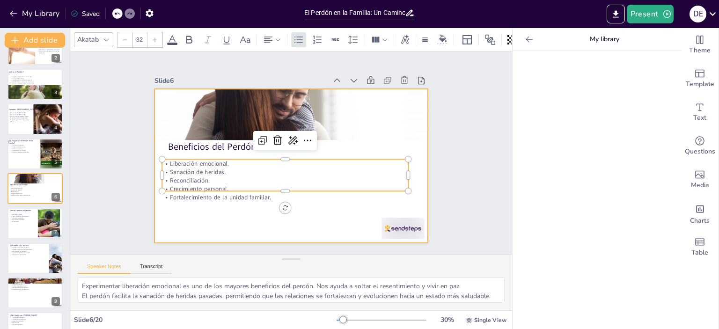
click at [322, 208] on div at bounding box center [284, 142] width 314 height 270
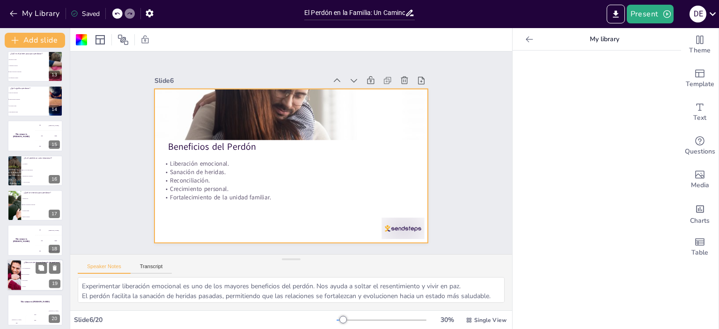
scroll to position [426, 0]
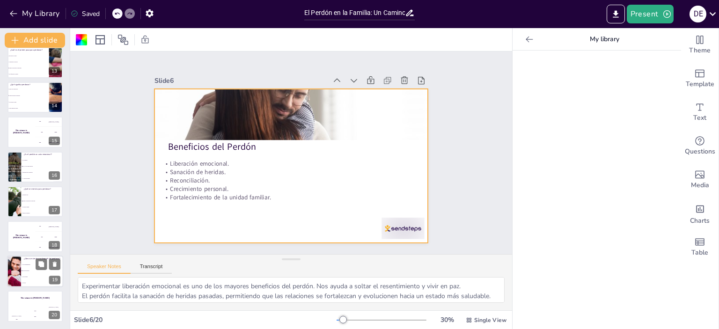
click at [34, 272] on li "Con paz interior." at bounding box center [42, 271] width 42 height 6
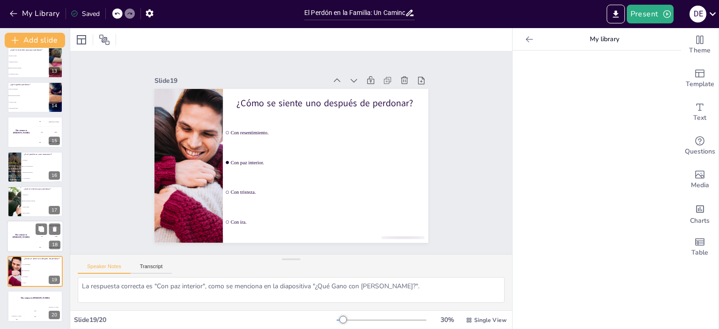
click at [11, 237] on h4 "The winner is [PERSON_NAME]" at bounding box center [21, 236] width 28 height 5
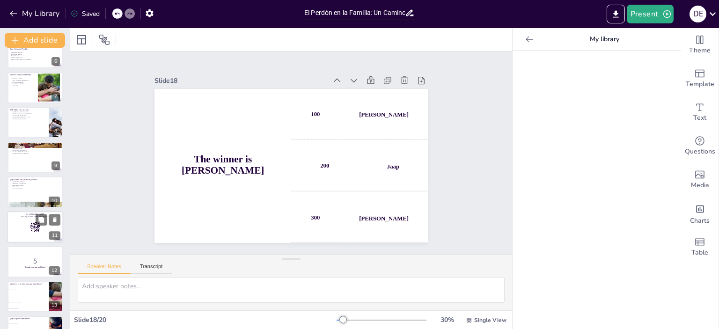
scroll to position [0, 0]
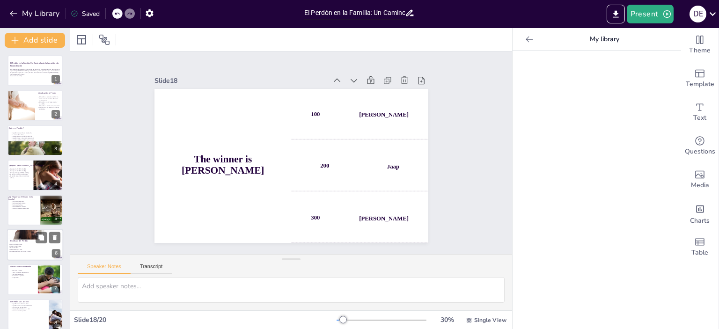
click at [26, 251] on p "Fortalecimiento de la unidad familiar." at bounding box center [33, 252] width 51 height 2
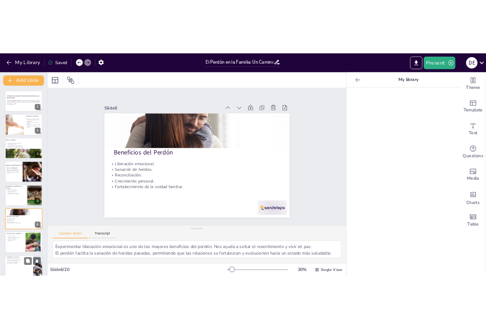
scroll to position [56, 0]
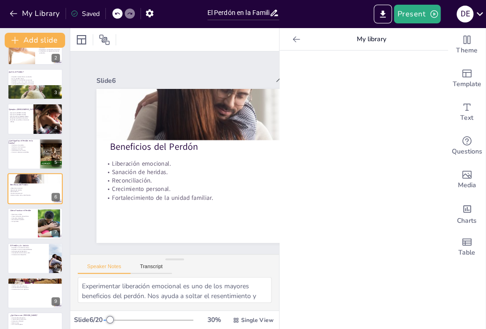
click at [293, 39] on icon at bounding box center [296, 39] width 7 height 6
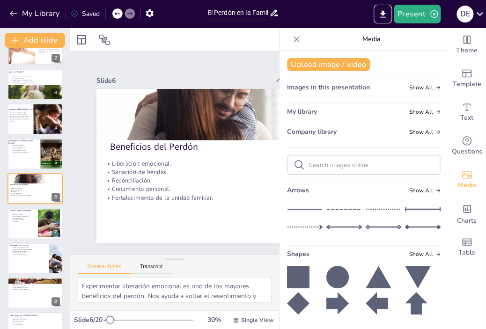
click at [292, 39] on icon at bounding box center [296, 39] width 9 height 9
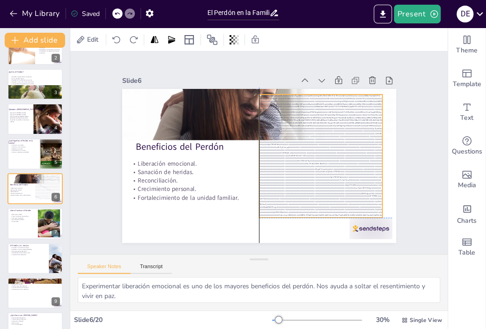
click at [297, 161] on div at bounding box center [211, 114] width 172 height 172
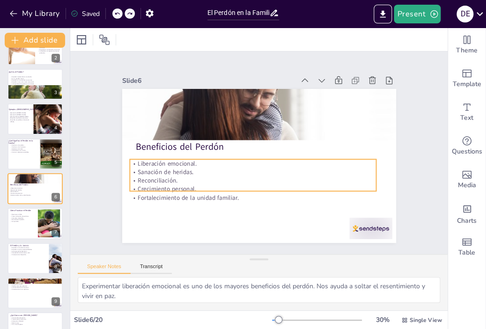
drag, startPoint x: 316, startPoint y: 175, endPoint x: 310, endPoint y: 166, distance: 10.8
click at [316, 177] on p "Reconciliación." at bounding box center [253, 181] width 246 height 8
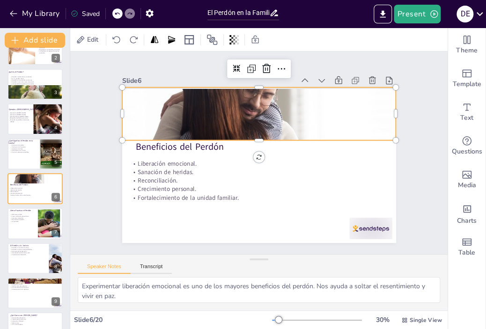
click at [281, 126] on div at bounding box center [259, 124] width 274 height 155
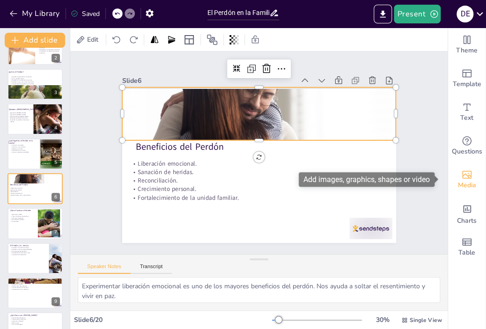
click at [461, 178] on icon "Add images, graphics, shapes or video" at bounding box center [466, 174] width 11 height 11
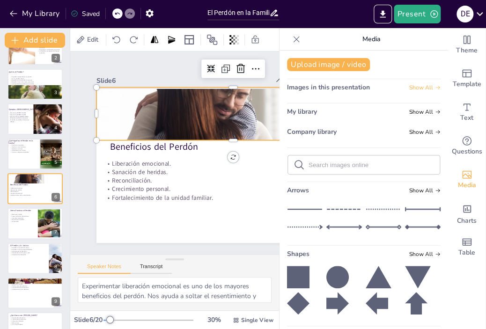
click at [414, 88] on span "Show All" at bounding box center [424, 87] width 31 height 7
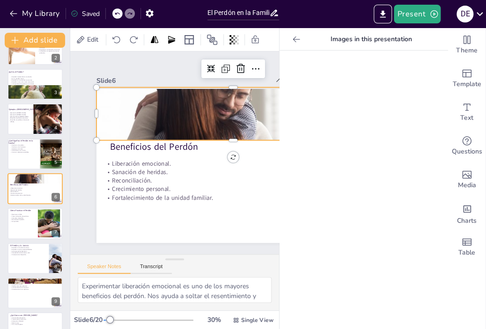
click at [293, 39] on icon at bounding box center [296, 39] width 7 height 6
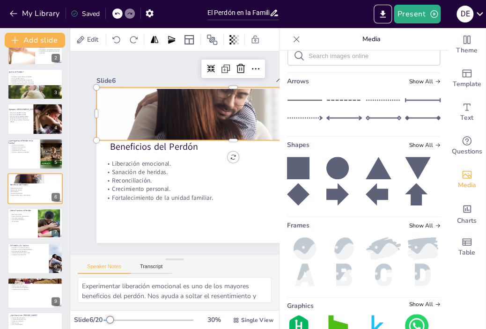
scroll to position [0, 0]
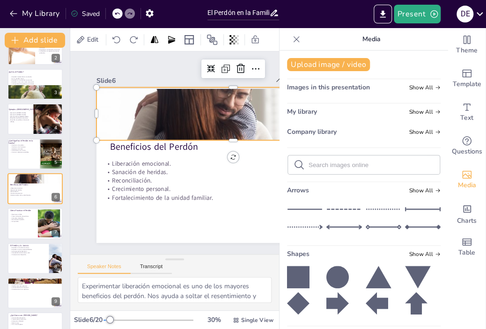
click at [292, 36] on icon at bounding box center [296, 39] width 9 height 9
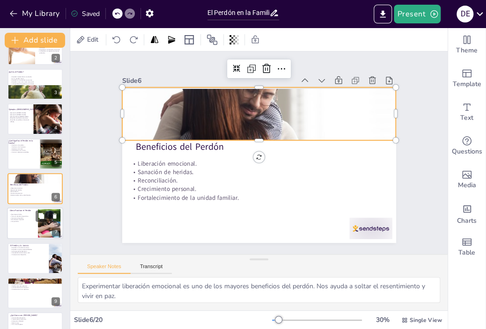
click at [21, 227] on div at bounding box center [35, 224] width 56 height 32
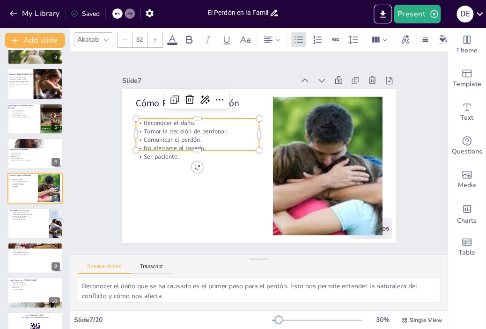
click at [261, 136] on p "Comunicar el perdón." at bounding box center [322, 153] width 122 height 34
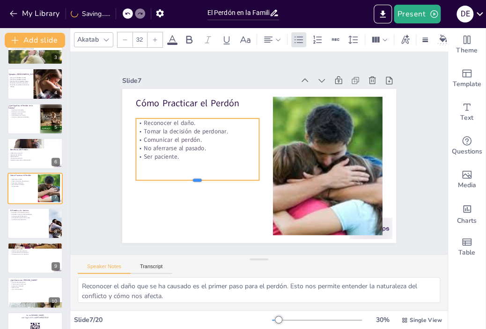
drag, startPoint x: 190, startPoint y: 148, endPoint x: 191, endPoint y: 178, distance: 30.0
click at [260, 178] on div at bounding box center [276, 220] width 33 height 122
click at [253, 151] on p "Ser paciente." at bounding box center [301, 108] width 97 height 89
click at [259, 154] on p "Ser paciente." at bounding box center [288, 207] width 58 height 116
click at [208, 154] on p "Ser paciente." at bounding box center [237, 211] width 58 height 116
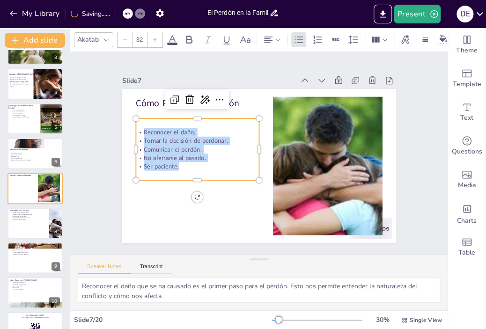
drag, startPoint x: 174, startPoint y: 164, endPoint x: 133, endPoint y: 123, distance: 58.0
click at [200, 146] on div "Reconocer el daño. Tomar la decisión de perdonar. Comunicar el perdón. No aferr…" at bounding box center [243, 212] width 86 height 133
click at [153, 37] on icon at bounding box center [155, 40] width 6 height 6
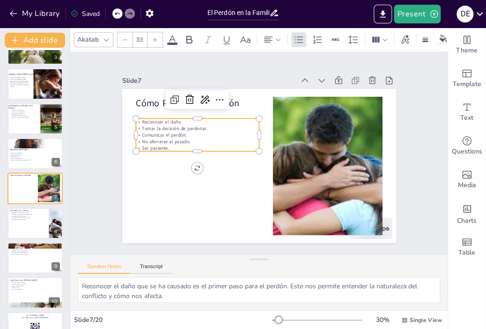
click at [153, 37] on icon at bounding box center [155, 40] width 6 height 6
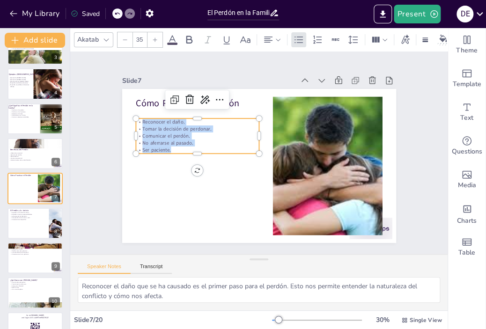
click at [153, 37] on icon at bounding box center [155, 40] width 6 height 6
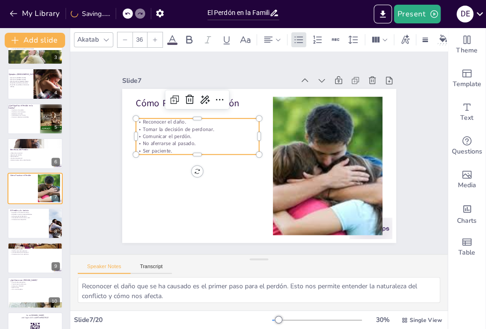
click at [153, 37] on icon at bounding box center [155, 40] width 6 height 6
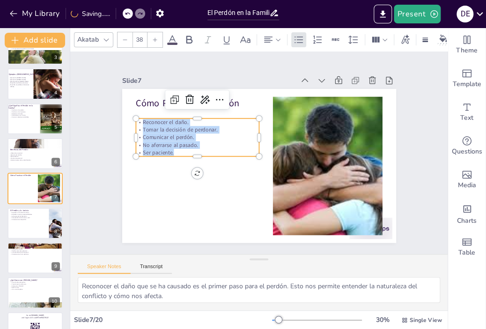
click at [153, 37] on icon at bounding box center [155, 40] width 6 height 6
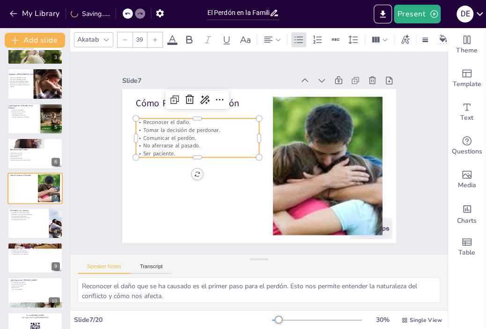
click at [153, 37] on icon at bounding box center [155, 40] width 6 height 6
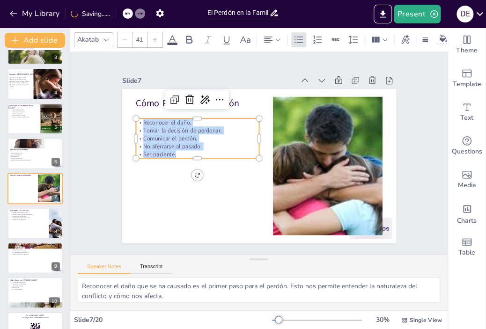
click at [153, 37] on icon at bounding box center [155, 40] width 6 height 6
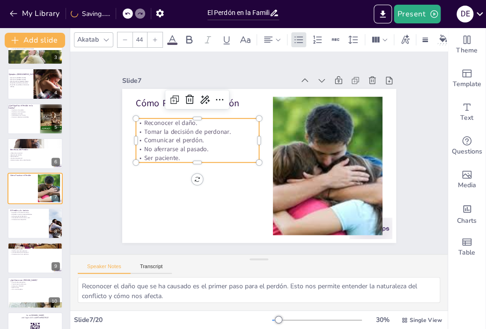
click at [153, 37] on icon at bounding box center [155, 40] width 6 height 6
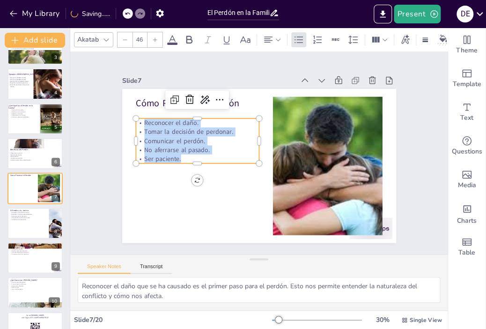
click at [153, 37] on icon at bounding box center [155, 40] width 6 height 6
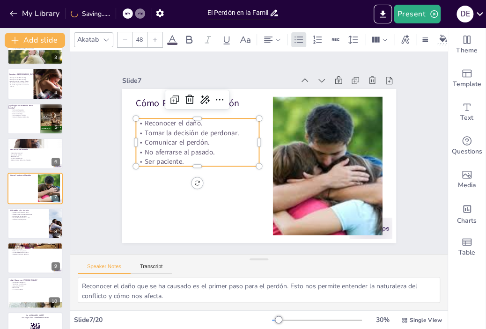
click at [153, 37] on icon at bounding box center [155, 40] width 6 height 6
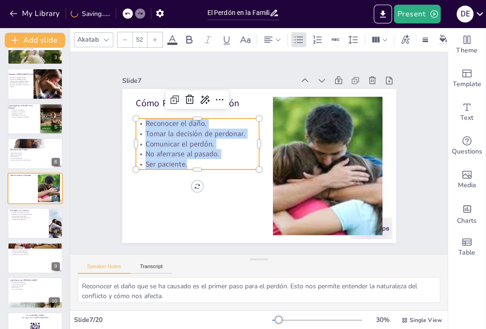
click at [153, 37] on icon at bounding box center [155, 40] width 6 height 6
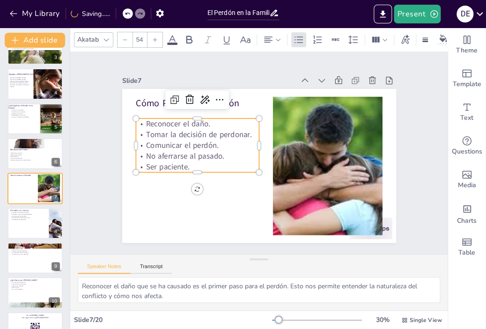
click at [153, 37] on icon at bounding box center [155, 40] width 6 height 6
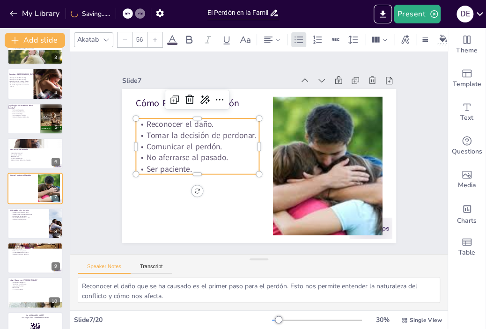
click at [153, 37] on icon at bounding box center [155, 40] width 6 height 6
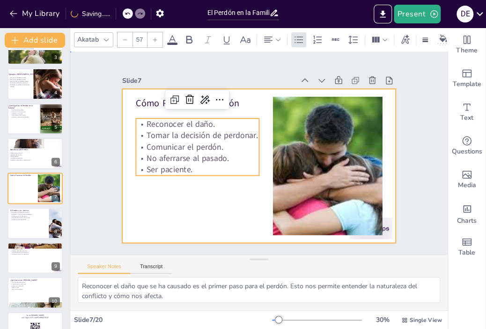
click at [212, 223] on div at bounding box center [259, 166] width 274 height 154
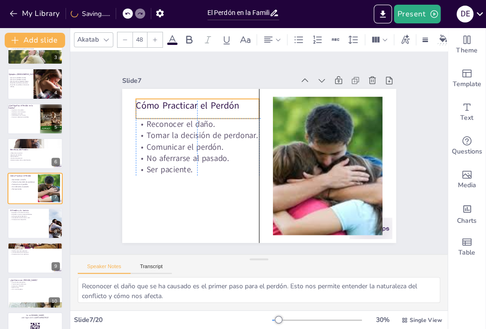
click at [267, 168] on p "Cómo Practicar el Perdón" at bounding box center [328, 187] width 123 height 38
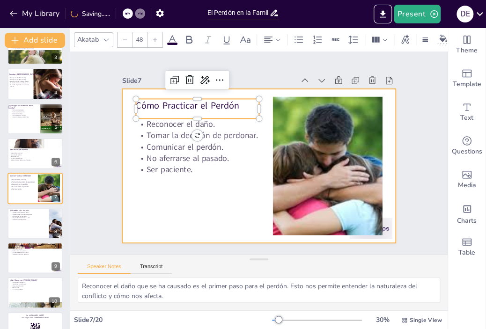
click at [205, 218] on div at bounding box center [246, 153] width 154 height 274
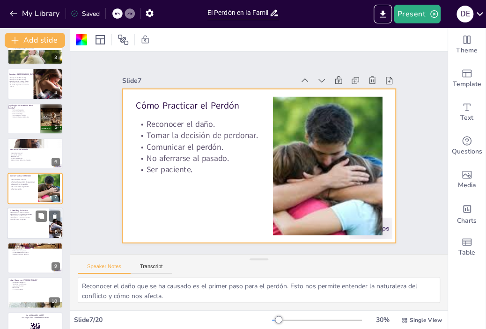
click at [26, 231] on div at bounding box center [35, 223] width 56 height 32
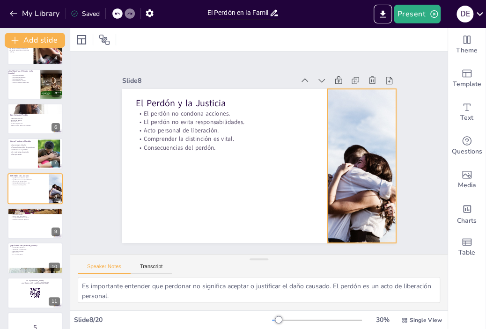
click at [324, 151] on div at bounding box center [225, 251] width 199 height 258
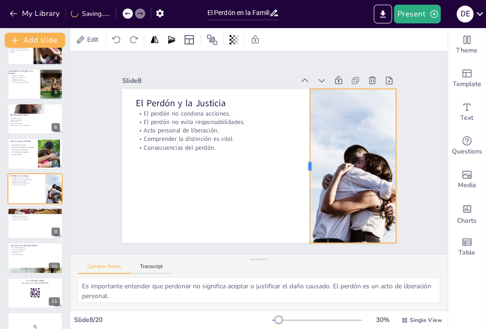
drag, startPoint x: 305, startPoint y: 163, endPoint x: 296, endPoint y: 166, distance: 10.1
click at [302, 165] on div at bounding box center [305, 166] width 7 height 154
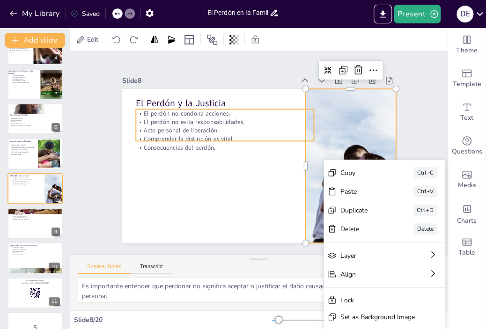
click at [251, 132] on p "Comprender la distinción es vital." at bounding box center [282, 124] width 63 height 172
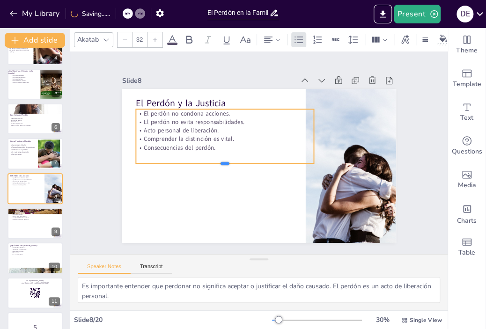
drag, startPoint x: 221, startPoint y: 138, endPoint x: 237, endPoint y: 161, distance: 27.5
click at [270, 161] on div at bounding box center [273, 187] width 7 height 178
click at [224, 143] on p "Consecuencias del perdón." at bounding box center [246, 185] width 45 height 176
click at [215, 143] on p "Consecuencias del perdón." at bounding box center [224, 154] width 176 height 45
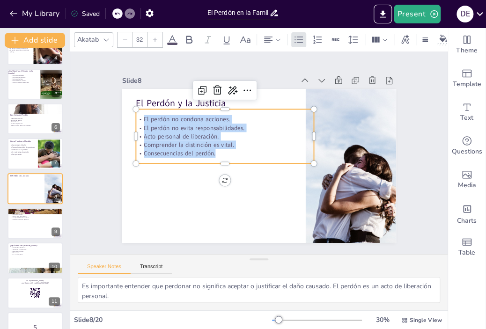
drag, startPoint x: 211, startPoint y: 151, endPoint x: 131, endPoint y: 113, distance: 88.4
click at [164, 113] on div "El perdón no condona acciones. El perdón no evita responsabilidades. Acto perso…" at bounding box center [244, 117] width 161 height 151
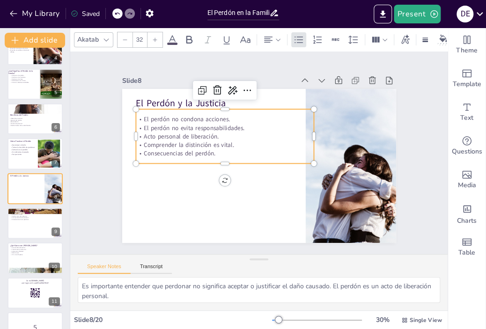
click at [141, 33] on input "32" at bounding box center [139, 39] width 13 height 15
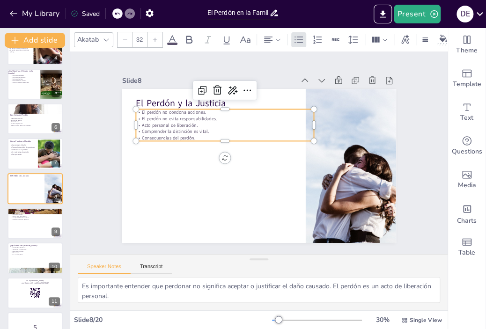
click at [142, 38] on input "32" at bounding box center [139, 39] width 13 height 15
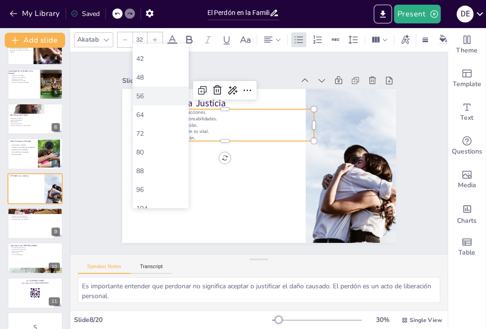
scroll to position [172, 0]
click at [158, 107] on div "42" at bounding box center [160, 105] width 49 height 9
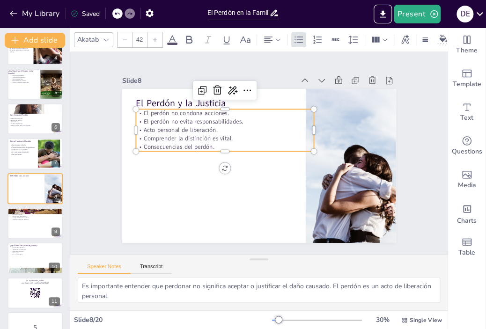
click at [139, 37] on input "42" at bounding box center [139, 39] width 13 height 15
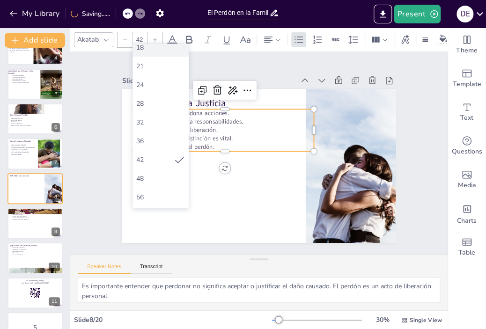
scroll to position [140, 0]
click at [154, 176] on div "56" at bounding box center [160, 174] width 49 height 9
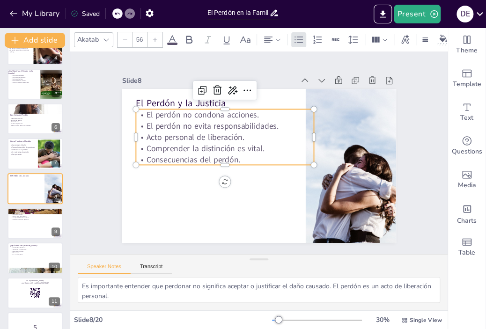
click at [142, 40] on input "56" at bounding box center [139, 39] width 13 height 15
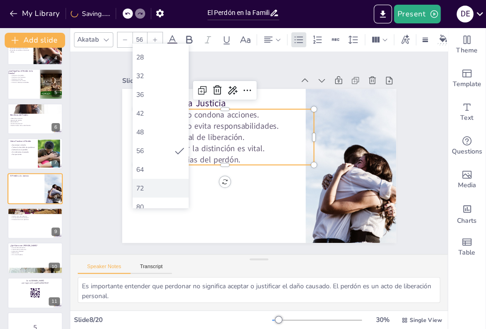
scroll to position [187, 0]
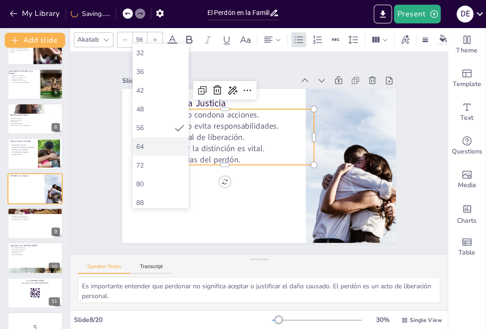
click at [149, 147] on div "64" at bounding box center [160, 146] width 49 height 9
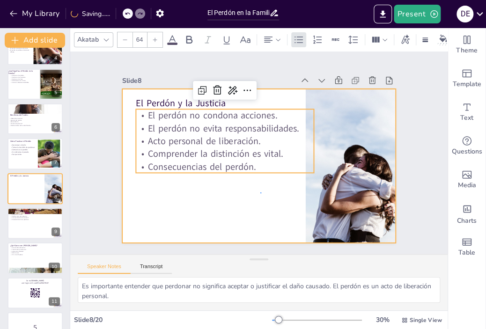
click at [260, 193] on div at bounding box center [264, 165] width 313 height 252
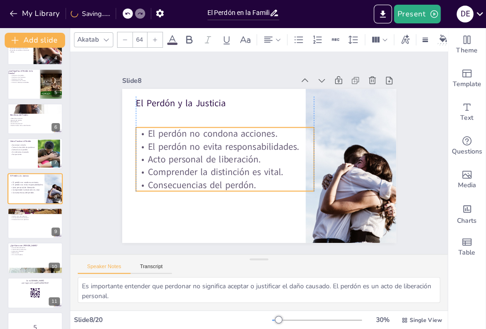
drag, startPoint x: 261, startPoint y: 163, endPoint x: 227, endPoint y: 141, distance: 40.3
click at [263, 182] on p "Consecuencias del perdón." at bounding box center [213, 158] width 152 height 115
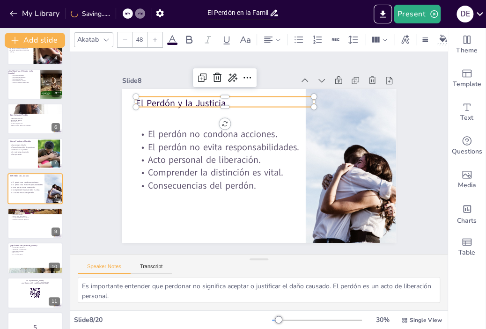
click at [185, 120] on p "El Perdón y la Justicia" at bounding box center [227, 204] width 84 height 168
click at [142, 35] on input "48" at bounding box center [139, 39] width 13 height 15
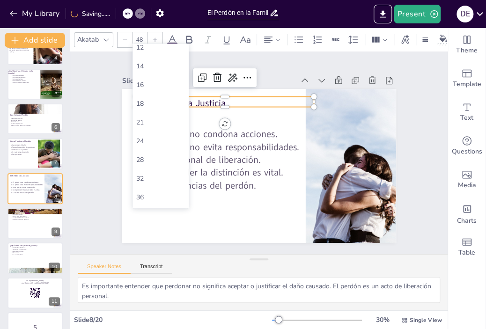
scroll to position [140, 0]
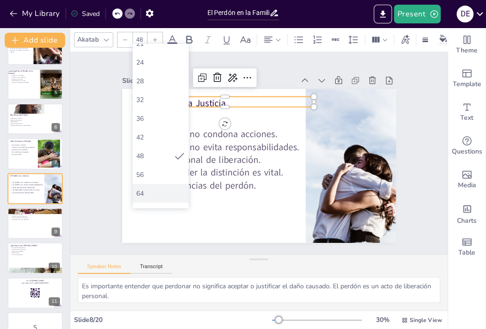
click at [155, 190] on div "64" at bounding box center [160, 193] width 49 height 9
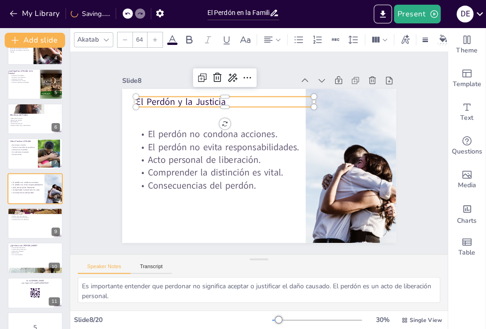
click at [141, 40] on input "64" at bounding box center [139, 39] width 13 height 15
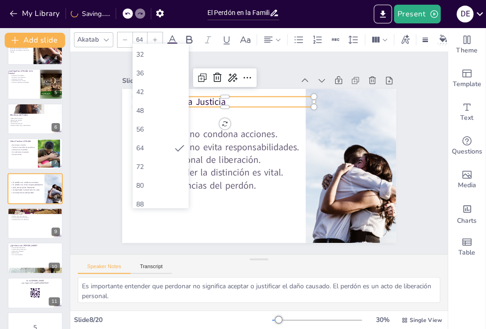
scroll to position [187, 0]
click at [163, 176] on div "80" at bounding box center [161, 184] width 56 height 19
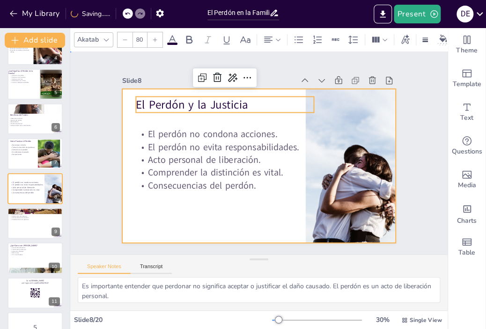
click at [250, 221] on div at bounding box center [246, 151] width 182 height 288
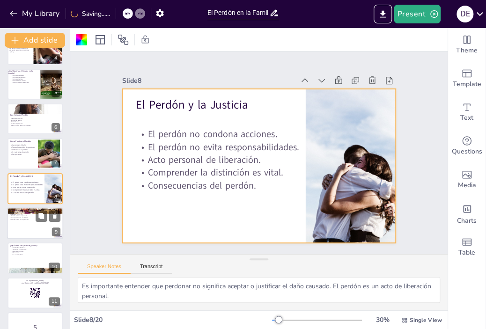
click at [33, 232] on div at bounding box center [35, 223] width 56 height 32
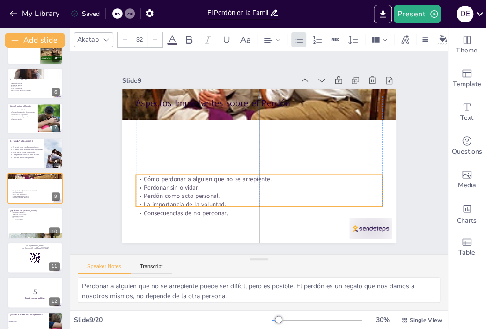
drag, startPoint x: 192, startPoint y: 136, endPoint x: 187, endPoint y: 188, distance: 51.8
click at [190, 203] on p "La importancia de la voluntad." at bounding box center [212, 131] width 108 height 229
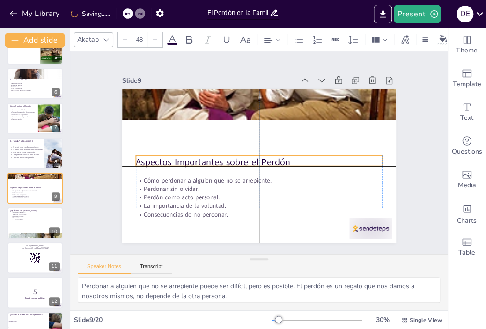
drag, startPoint x: 183, startPoint y: 103, endPoint x: 180, endPoint y: 163, distance: 59.1
click at [180, 163] on p "Aspectos Importantes sobre el Perdón" at bounding box center [254, 145] width 220 height 134
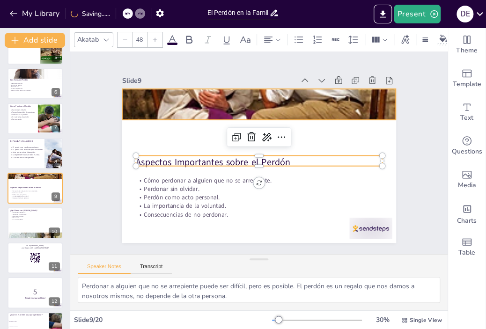
click at [206, 99] on div at bounding box center [306, 163] width 332 height 326
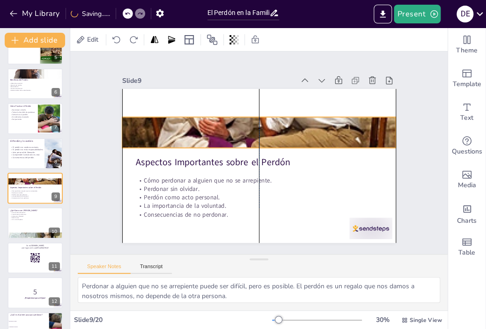
drag, startPoint x: 245, startPoint y: 108, endPoint x: 245, endPoint y: 136, distance: 28.1
click at [245, 136] on div at bounding box center [273, 137] width 392 height 392
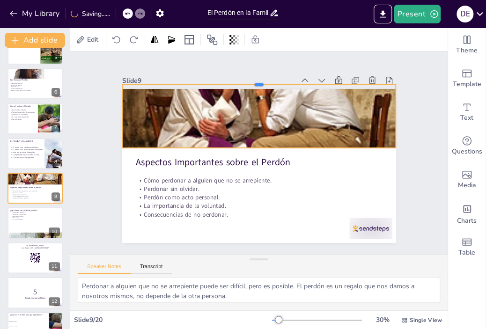
drag, startPoint x: 253, startPoint y: 112, endPoint x: 259, endPoint y: 80, distance: 32.8
click at [259, 96] on div at bounding box center [312, 200] width 189 height 209
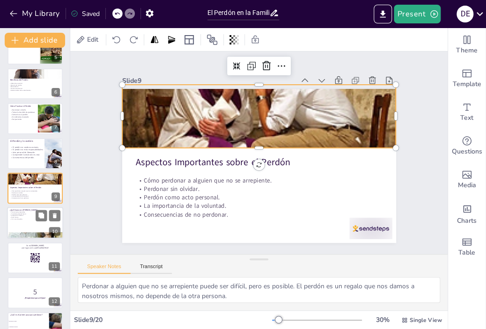
click at [27, 216] on p "Amargura en libertad." at bounding box center [35, 216] width 51 height 2
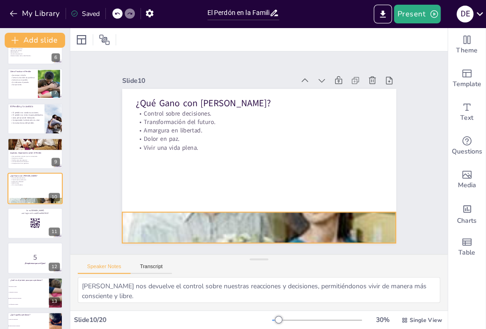
click at [263, 222] on div at bounding box center [186, 168] width 338 height 327
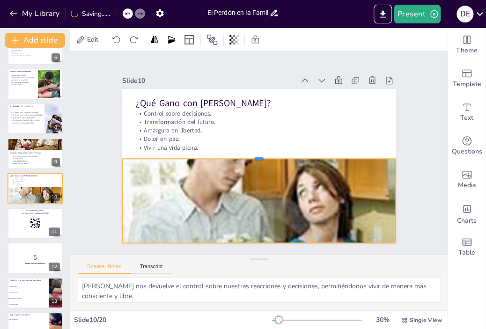
drag, startPoint x: 250, startPoint y: 208, endPoint x: 256, endPoint y: 155, distance: 53.7
click at [256, 155] on div at bounding box center [259, 154] width 274 height 7
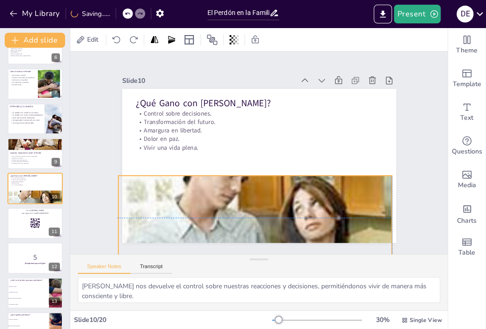
drag, startPoint x: 240, startPoint y: 201, endPoint x: 236, endPoint y: 219, distance: 18.4
click at [236, 219] on div at bounding box center [216, 71] width 381 height 385
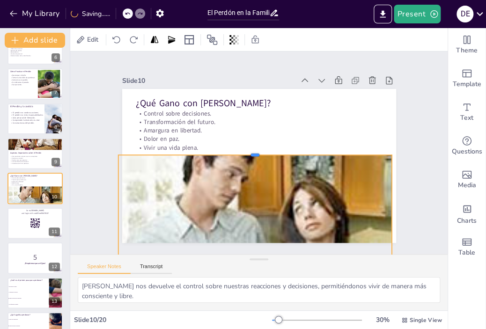
drag, startPoint x: 250, startPoint y: 170, endPoint x: 251, endPoint y: 150, distance: 20.6
click at [251, 150] on div at bounding box center [261, 149] width 64 height 269
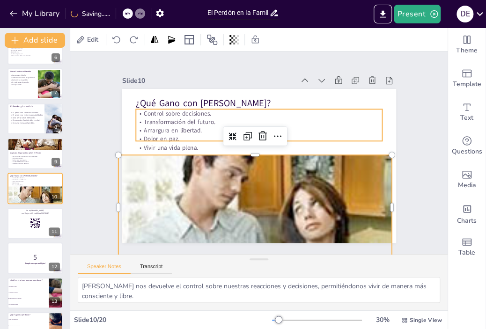
click at [191, 120] on div "Control sobre decisiones. Transformación del futuro. Amargura en libertad. Dolo…" at bounding box center [237, 148] width 93 height 250
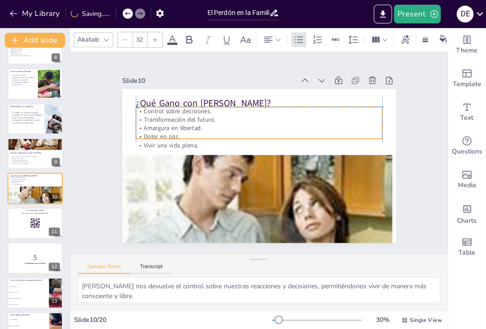
click at [180, 119] on p "Transformación del futuro." at bounding box center [265, 120] width 243 height 59
click at [137, 221] on div "Slide 1 El Perdón en la Familia: Un Camino hacia la Sanación y la Reconciliació…" at bounding box center [259, 153] width 244 height 357
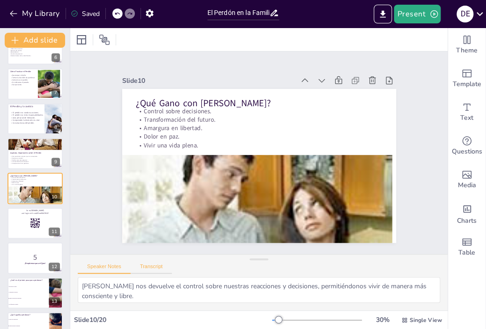
click at [159, 266] on button "Transcript" at bounding box center [152, 269] width 42 height 10
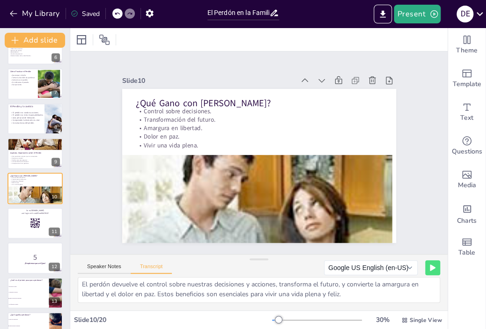
scroll to position [0, 0]
click at [403, 267] on button "Google US English (en-US)" at bounding box center [371, 267] width 94 height 15
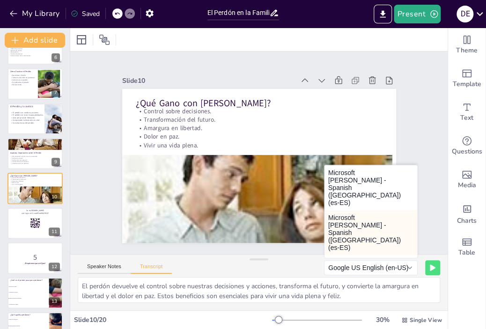
click at [355, 210] on button "Microsoft [PERSON_NAME] - Spanish ([GEOGRAPHIC_DATA]) (es-ES)" at bounding box center [371, 232] width 93 height 45
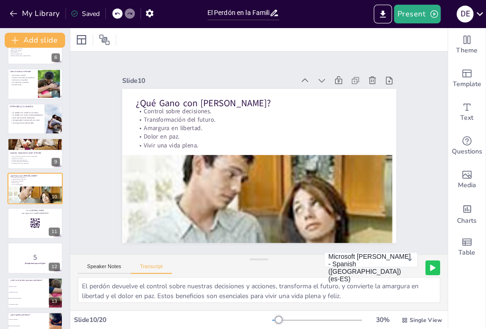
click at [431, 269] on button at bounding box center [432, 267] width 15 height 15
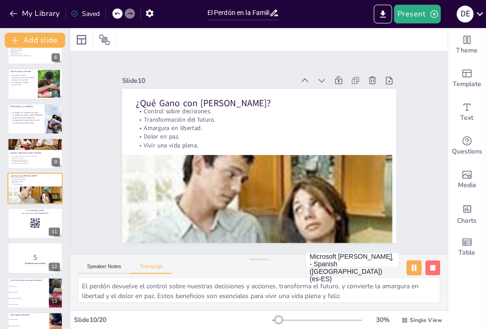
click at [425, 271] on button at bounding box center [432, 267] width 15 height 15
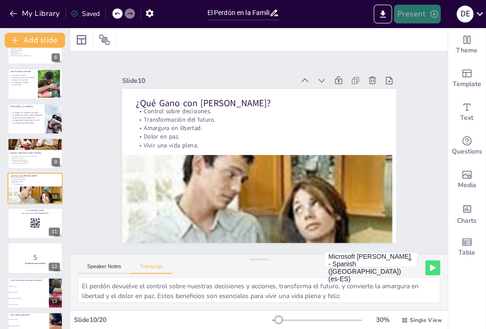
click at [421, 14] on button "Present" at bounding box center [417, 14] width 47 height 19
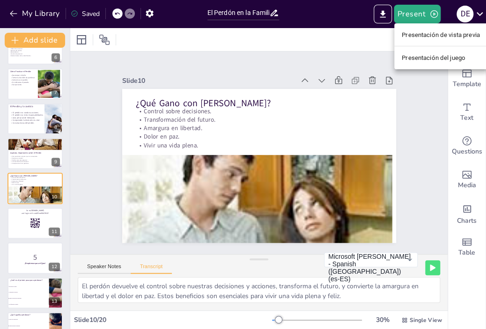
click at [439, 38] on font "Presentación de vista previa" at bounding box center [441, 34] width 78 height 7
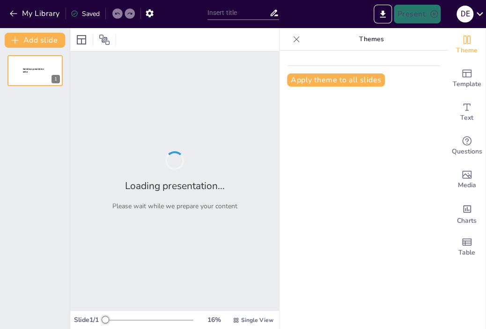
type input "El Perdón en la Familia: Un Camino hacia la Sanación y la Reconciliación"
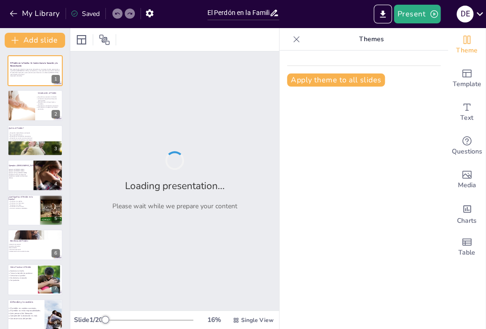
checkbox input "true"
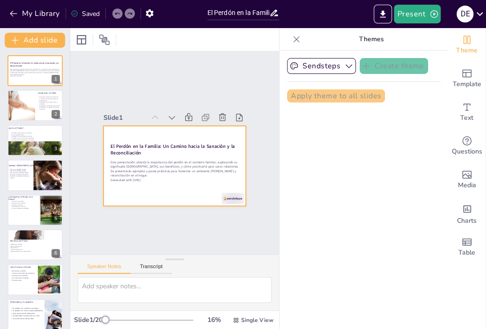
checkbox input "true"
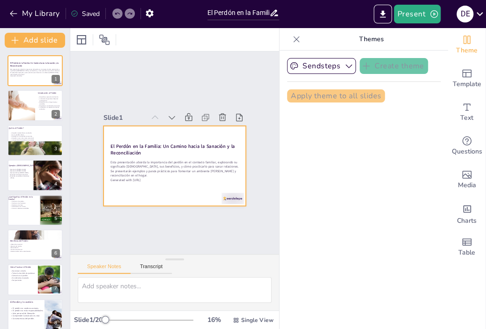
checkbox input "true"
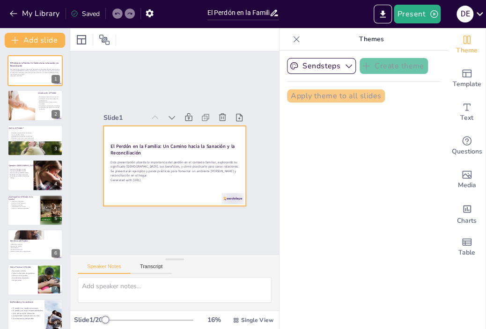
checkbox input "true"
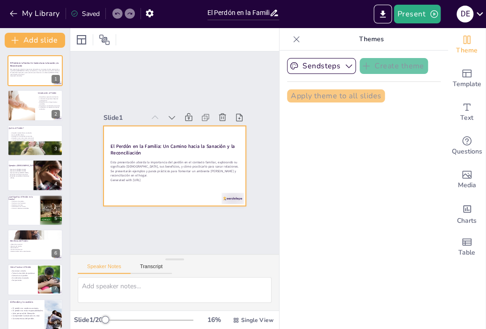
checkbox input "true"
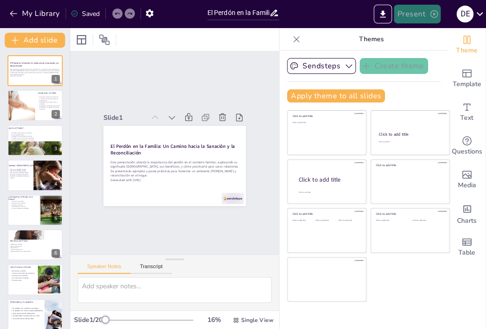
click at [421, 19] on button "Present" at bounding box center [417, 14] width 47 height 19
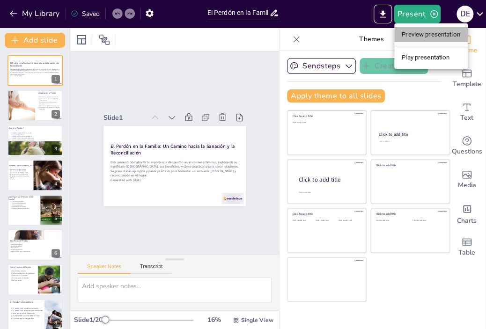
click at [431, 33] on li "Preview presentation" at bounding box center [431, 34] width 74 height 15
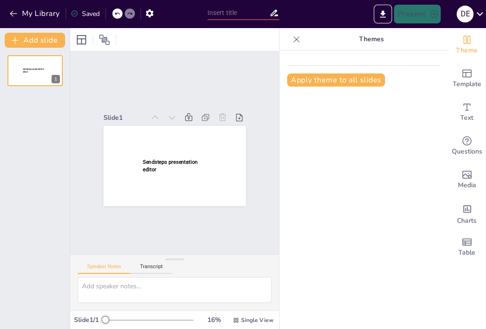
type input "El Perdón en la Familia: Un Camino hacia la Sanación y la Reconciliación"
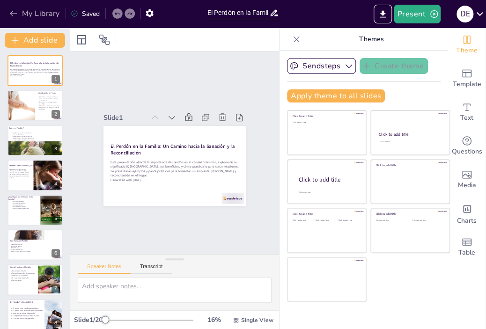
click at [14, 11] on icon "button" at bounding box center [13, 13] width 9 height 9
